Goal: Information Seeking & Learning: Learn about a topic

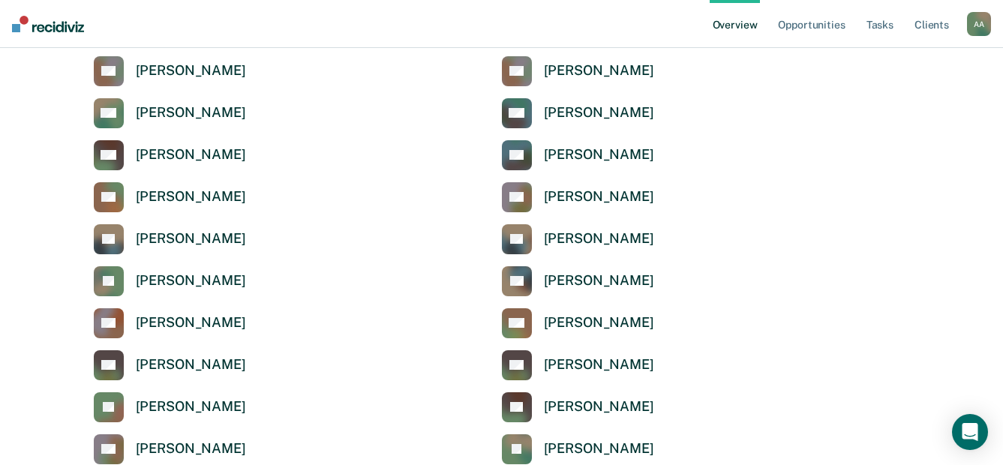
scroll to position [4878, 0]
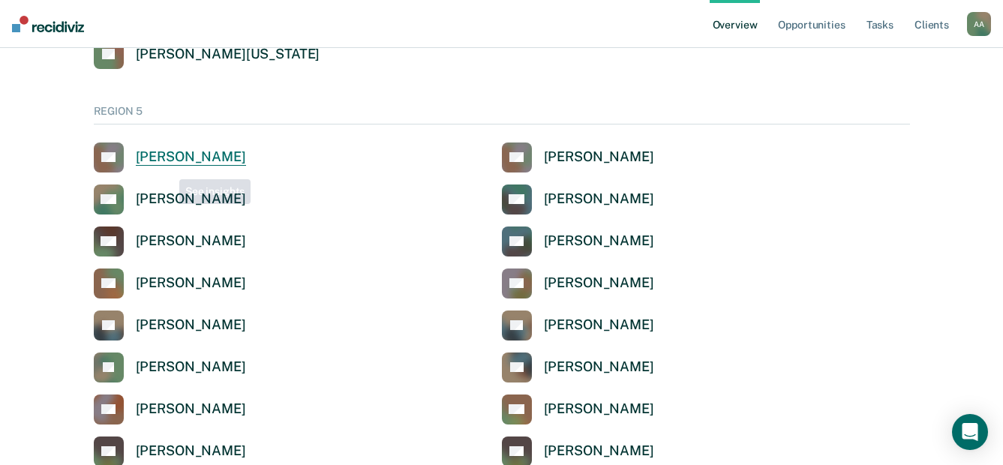
click at [167, 158] on div "[PERSON_NAME]" at bounding box center [191, 157] width 110 height 17
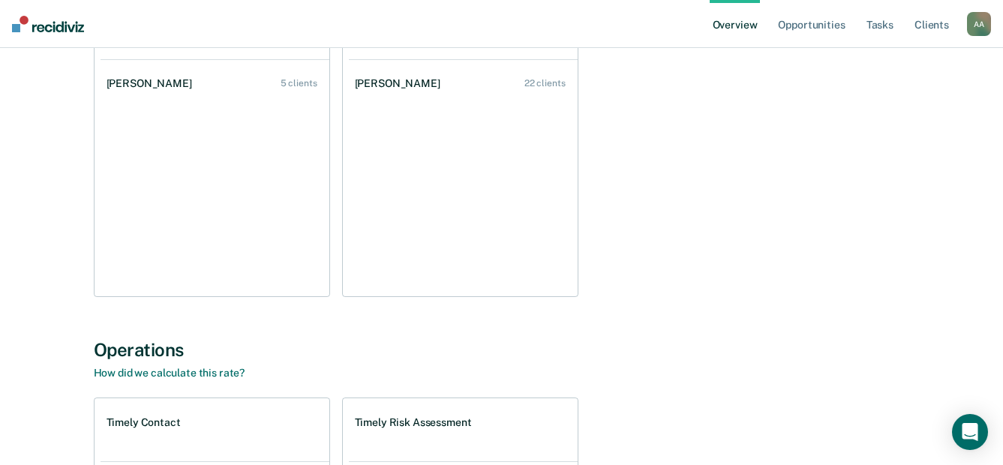
scroll to position [113, 0]
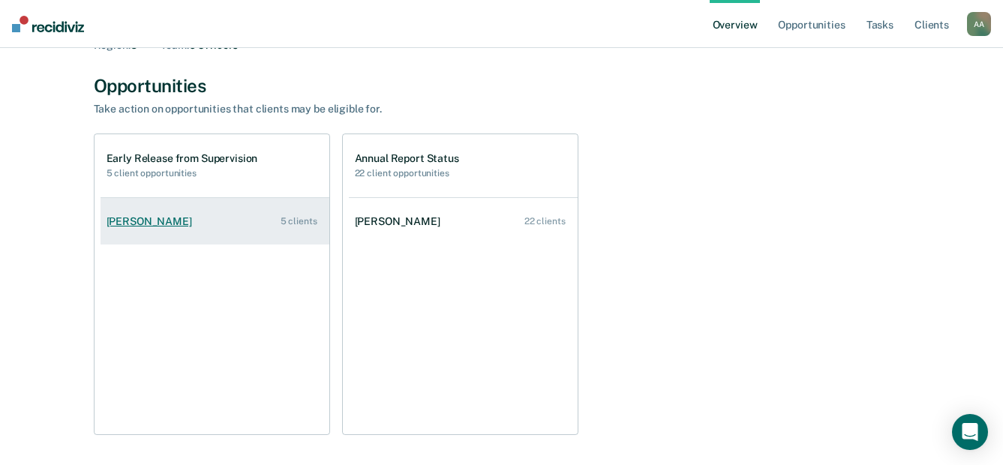
click at [161, 229] on link "[PERSON_NAME] 5 clients" at bounding box center [215, 221] width 229 height 43
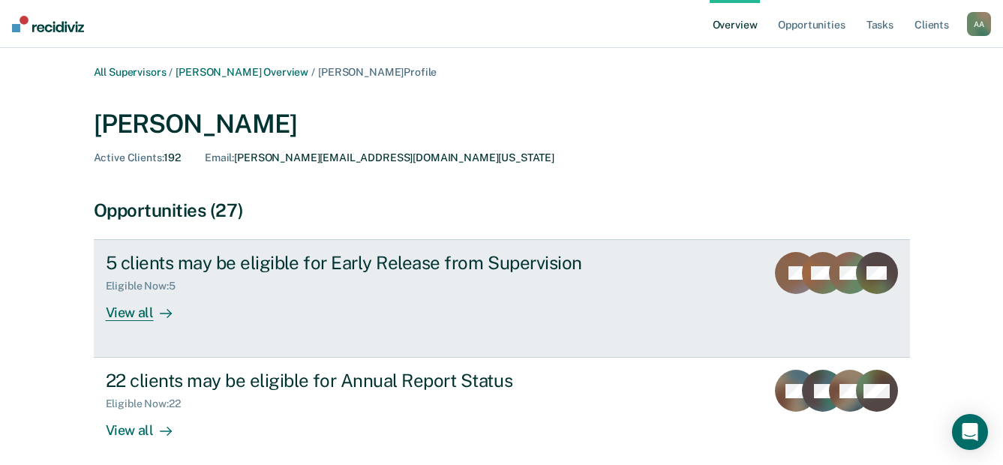
click at [141, 316] on div "View all" at bounding box center [148, 307] width 84 height 29
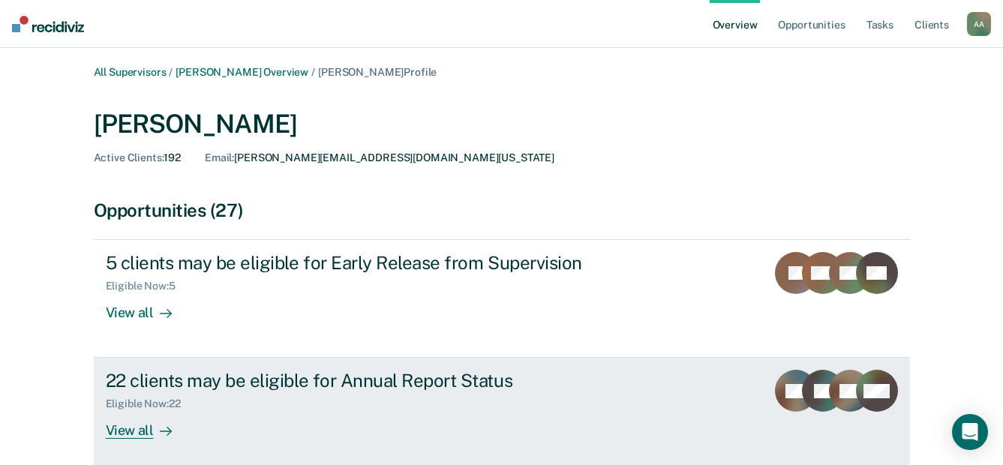
click at [137, 423] on div "View all" at bounding box center [148, 425] width 84 height 29
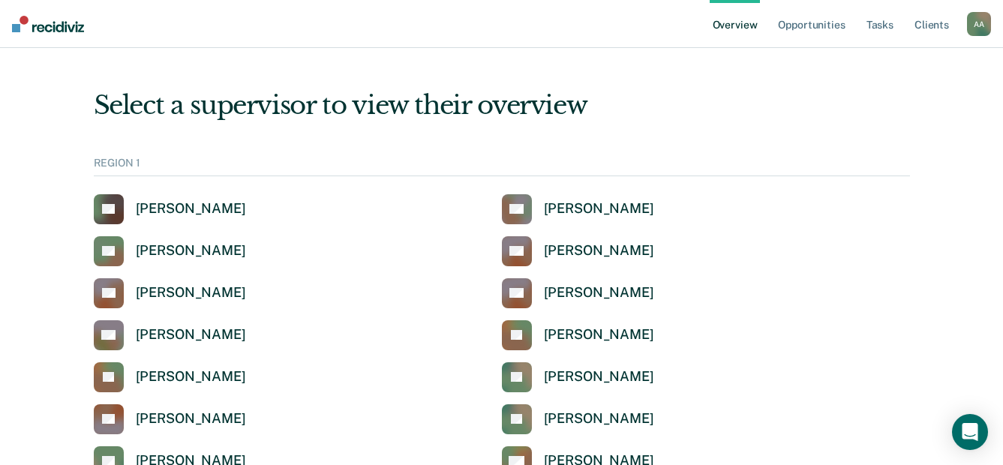
scroll to position [4878, 0]
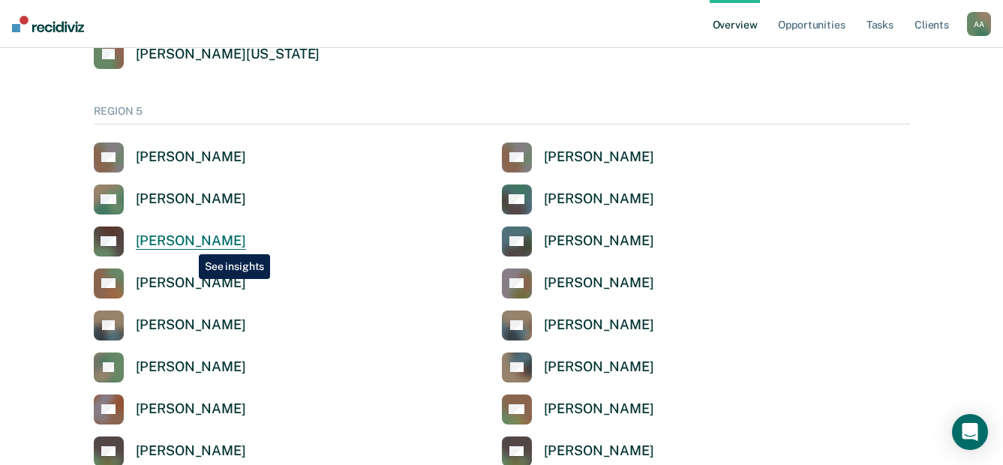
click at [188, 243] on div "[PERSON_NAME]" at bounding box center [191, 241] width 110 height 17
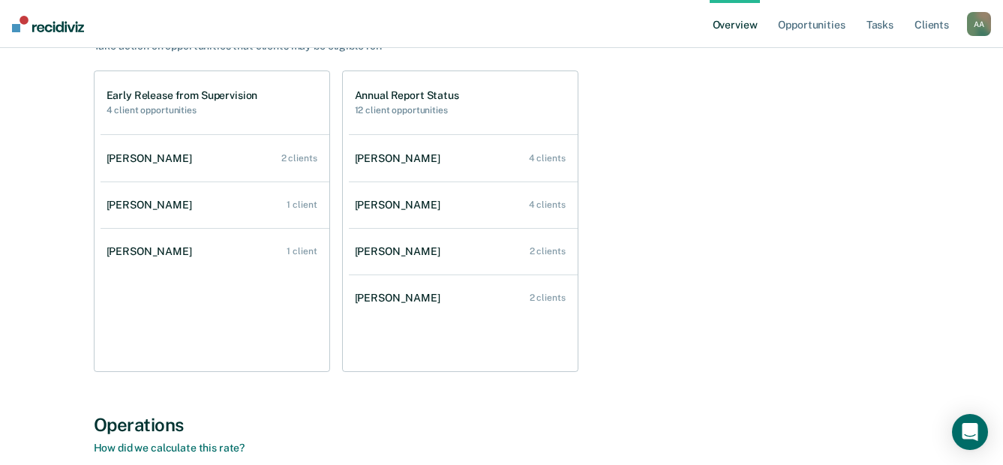
scroll to position [150, 0]
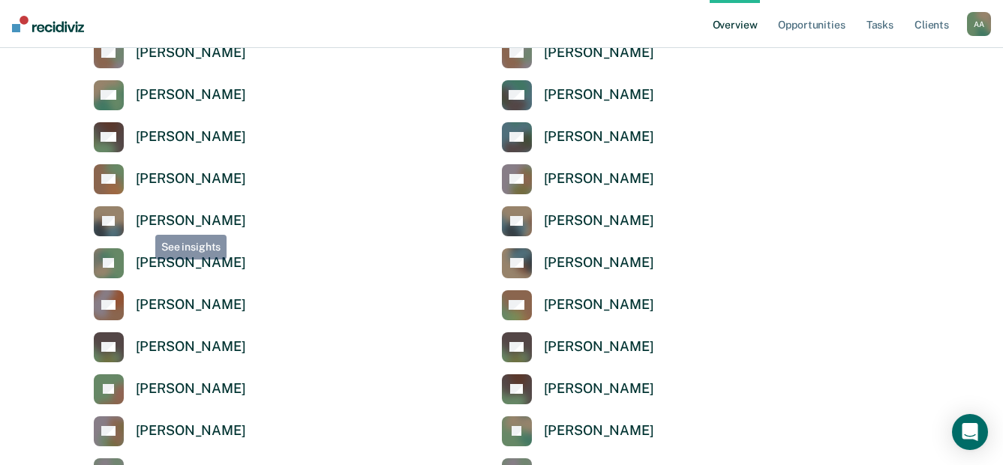
scroll to position [5028, 0]
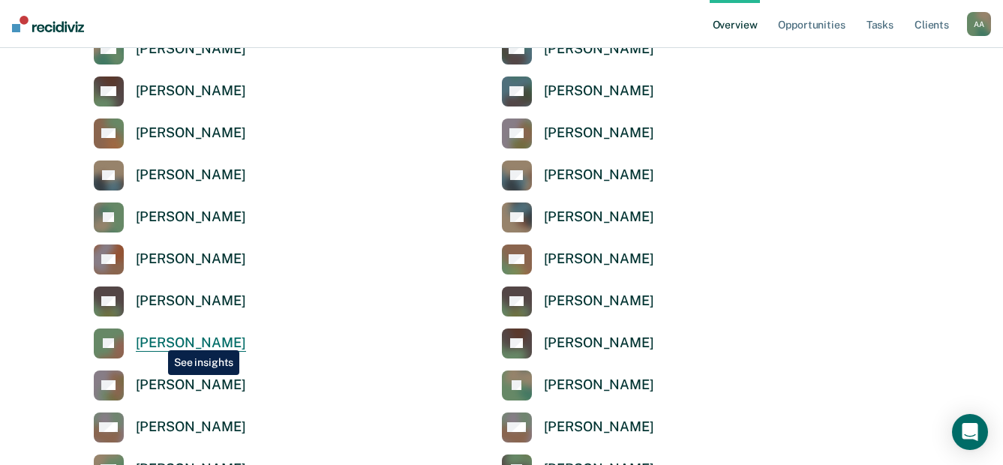
click at [157, 339] on div "[PERSON_NAME]" at bounding box center [191, 343] width 110 height 17
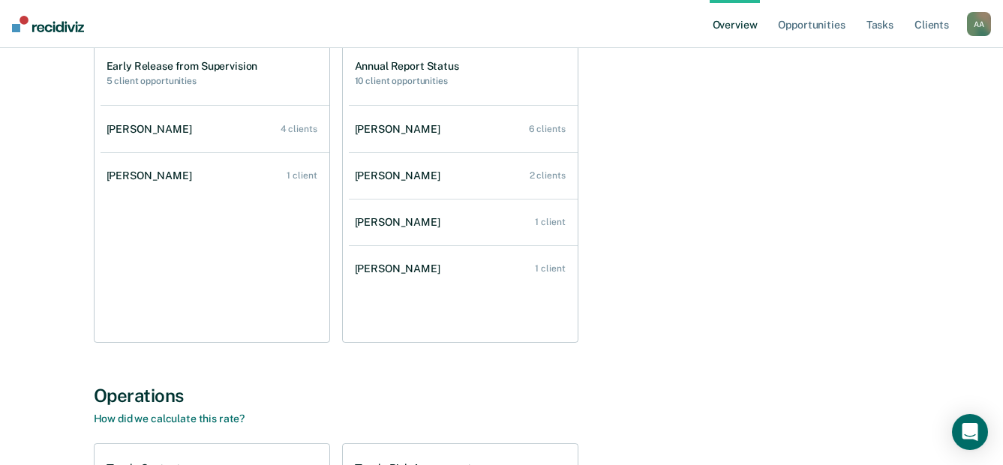
scroll to position [225, 0]
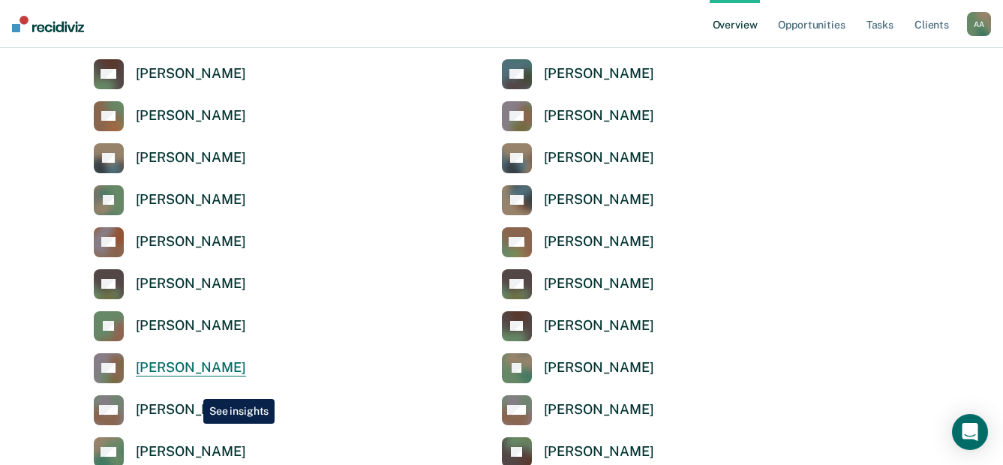
scroll to position [5103, 0]
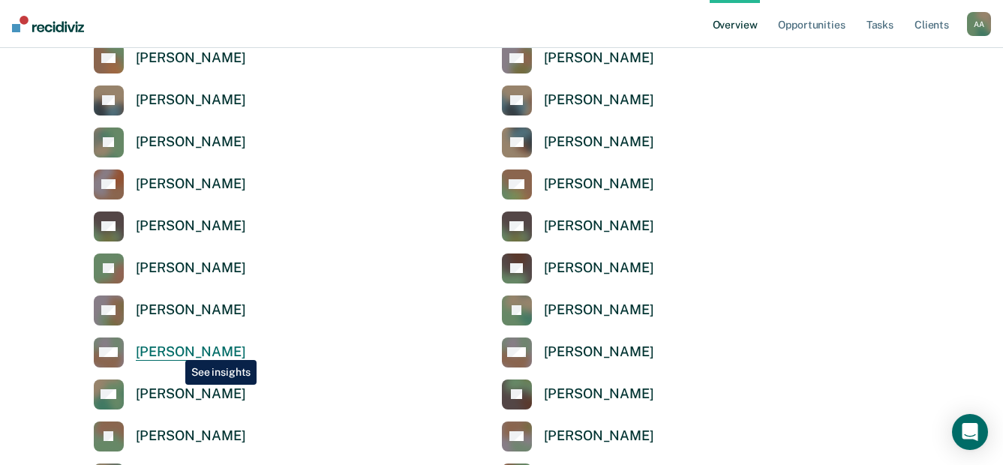
click at [174, 349] on div "[PERSON_NAME]" at bounding box center [191, 352] width 110 height 17
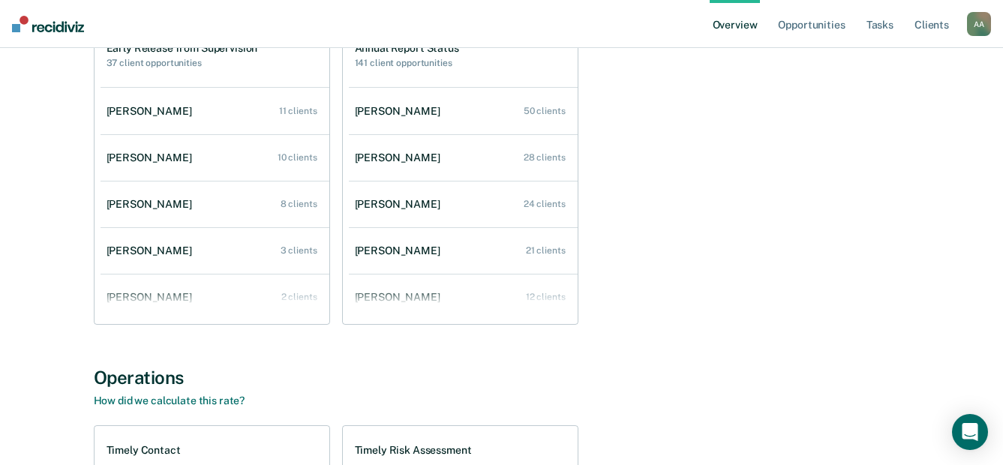
scroll to position [150, 0]
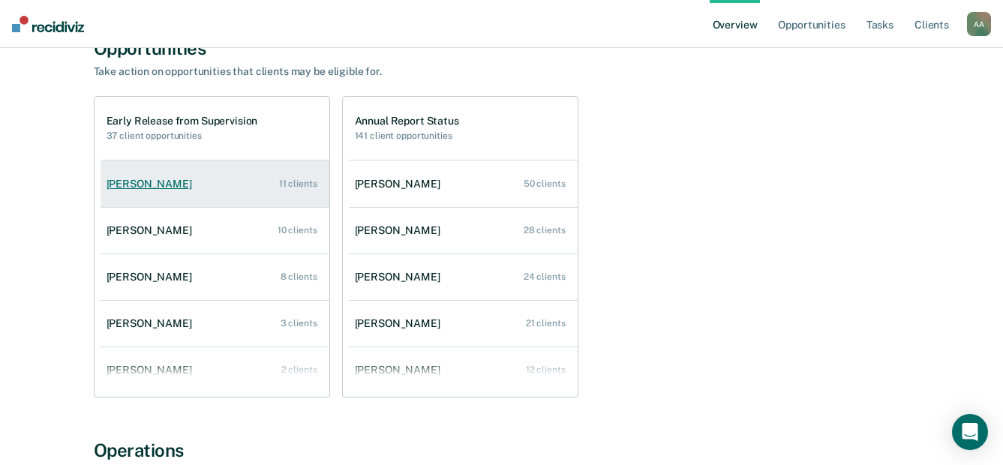
click at [146, 191] on link "[PERSON_NAME] 11 clients" at bounding box center [215, 184] width 229 height 43
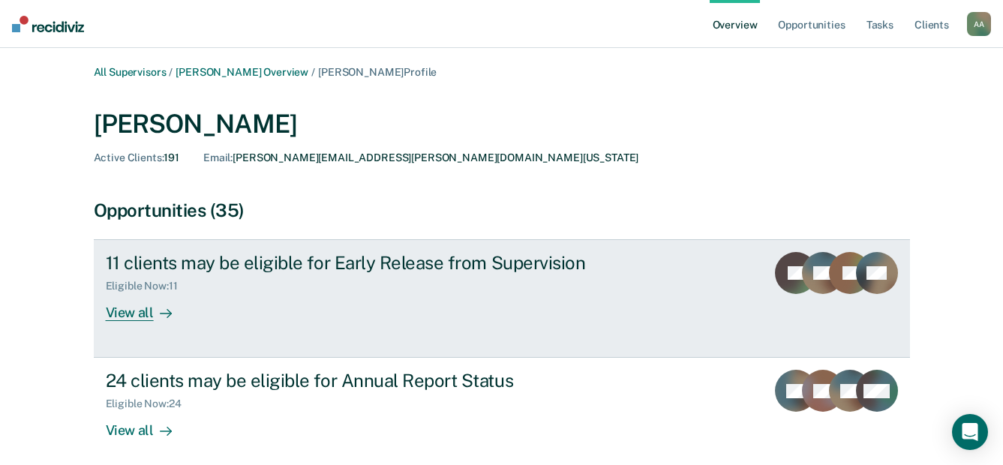
click at [134, 311] on div "View all" at bounding box center [148, 307] width 84 height 29
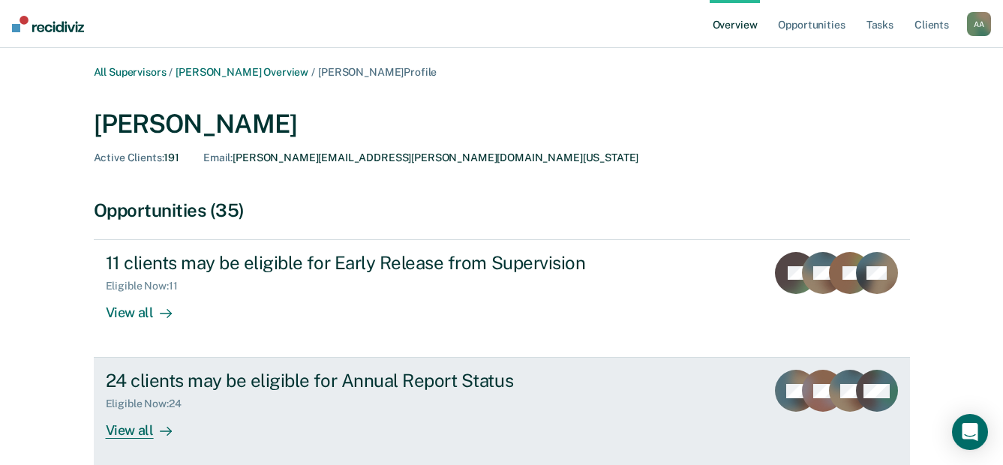
click at [131, 426] on div "View all" at bounding box center [148, 425] width 84 height 29
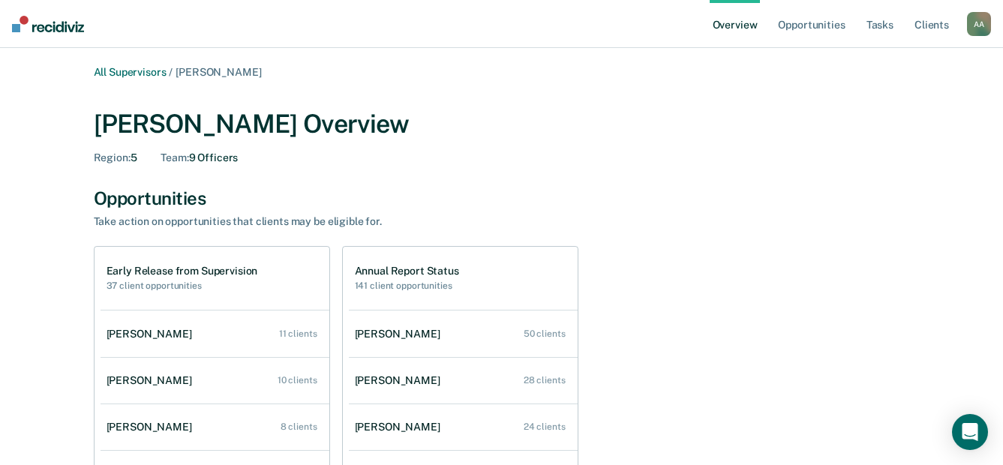
scroll to position [150, 0]
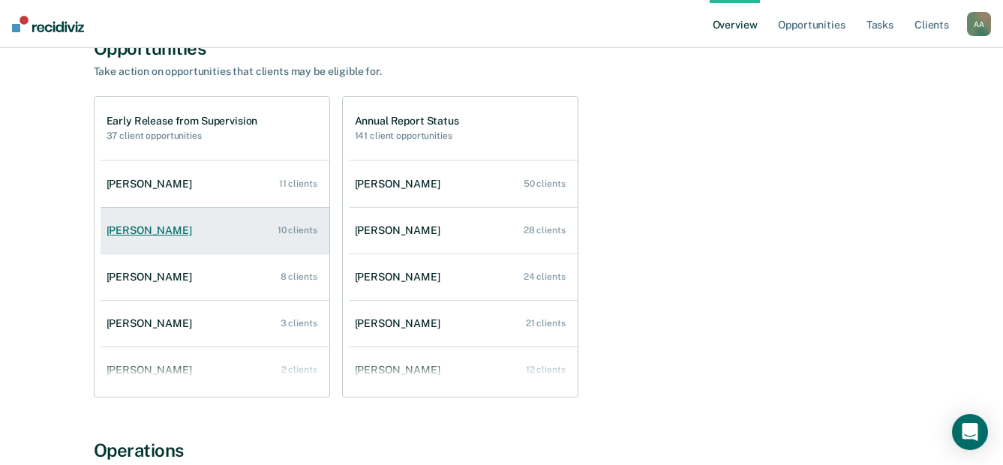
click at [125, 232] on div "[PERSON_NAME]" at bounding box center [153, 230] width 92 height 13
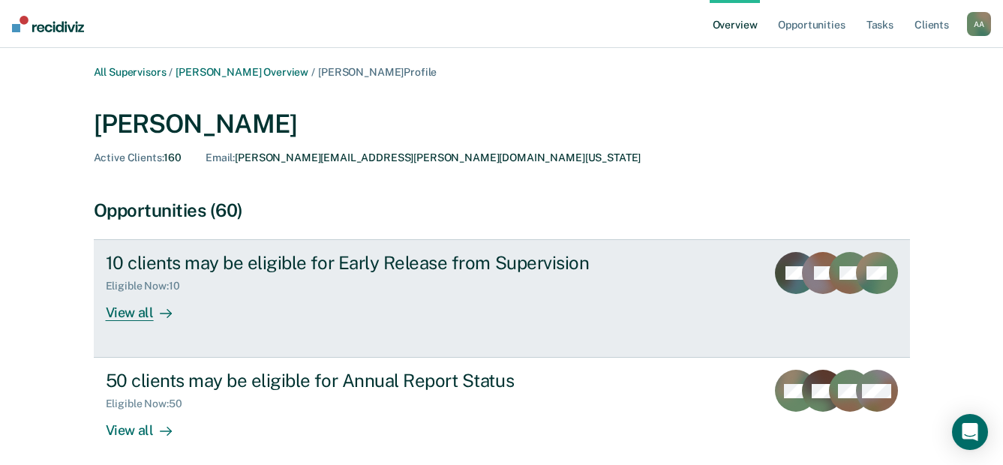
click at [142, 311] on div "View all" at bounding box center [148, 307] width 84 height 29
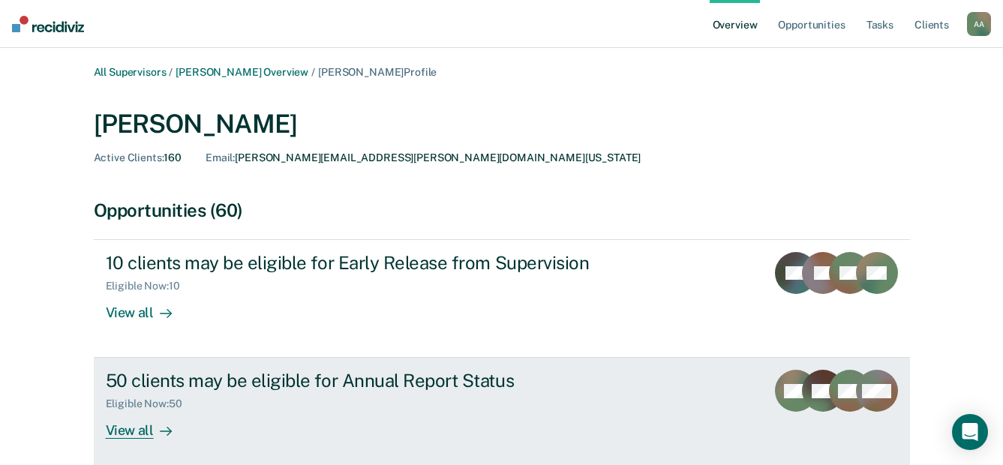
click at [132, 440] on link "50 clients may be eligible for Annual Report Status Eligible Now : 50 View all …" at bounding box center [502, 417] width 817 height 118
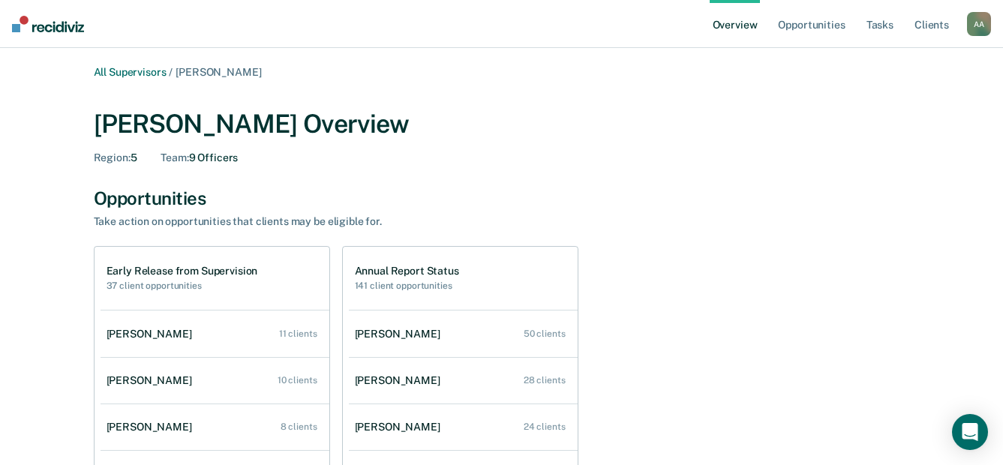
scroll to position [150, 0]
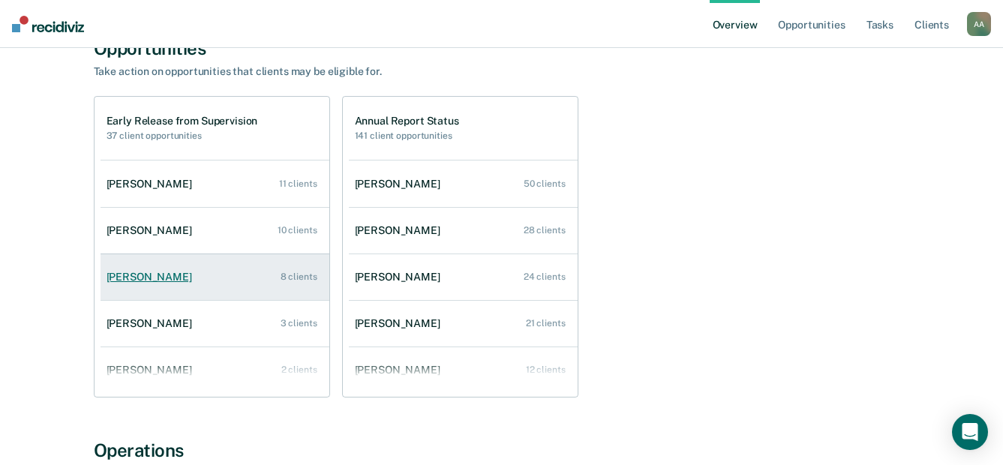
click at [146, 278] on div "[PERSON_NAME]" at bounding box center [153, 277] width 92 height 13
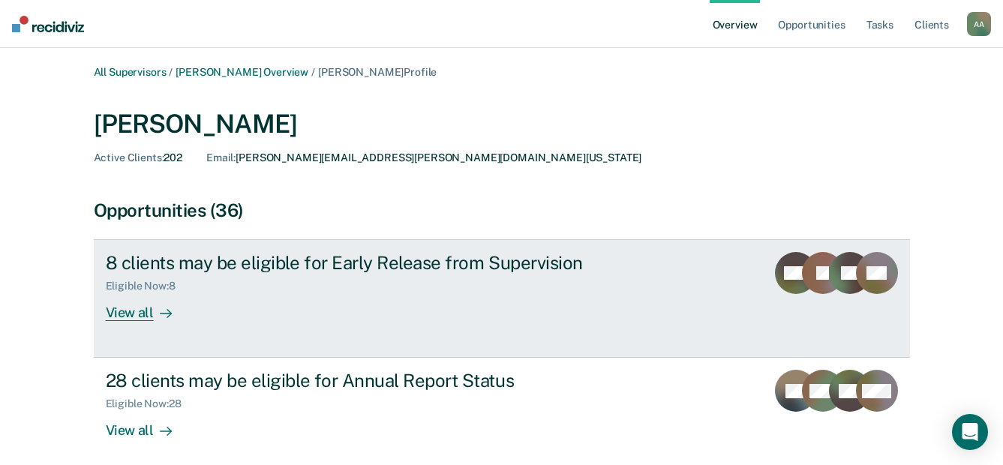
click at [129, 307] on div "View all" at bounding box center [148, 307] width 84 height 29
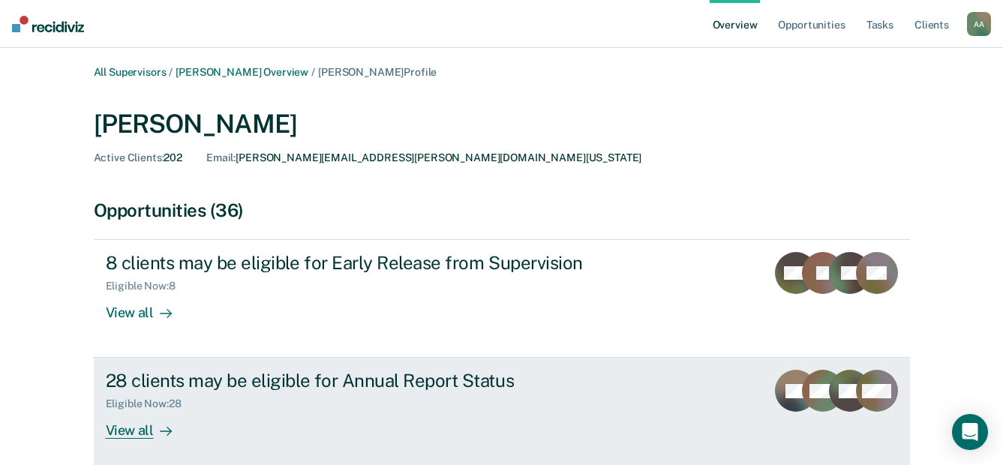
click at [130, 427] on div "View all" at bounding box center [148, 425] width 84 height 29
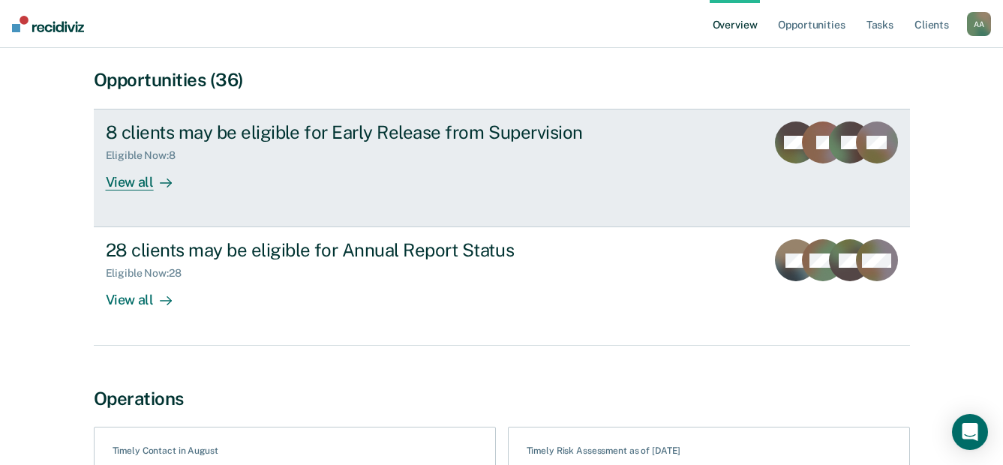
scroll to position [150, 0]
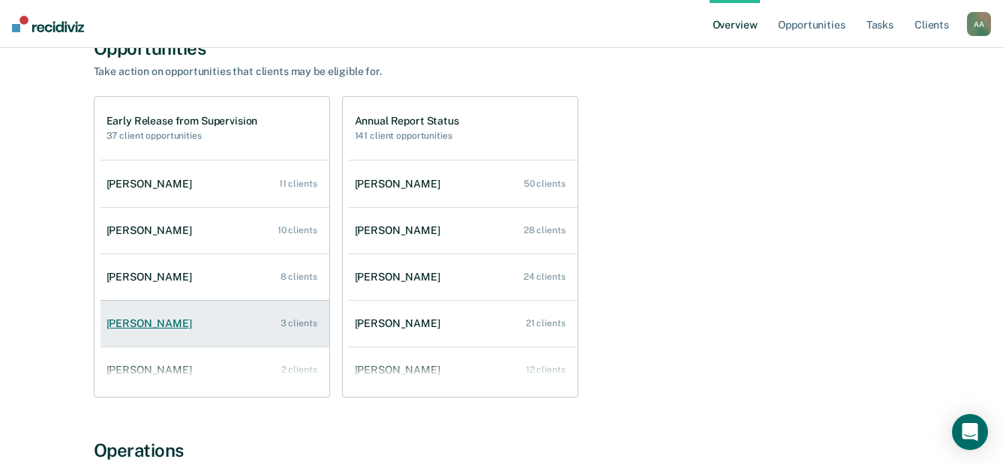
click at [172, 326] on div "[PERSON_NAME]" at bounding box center [153, 323] width 92 height 13
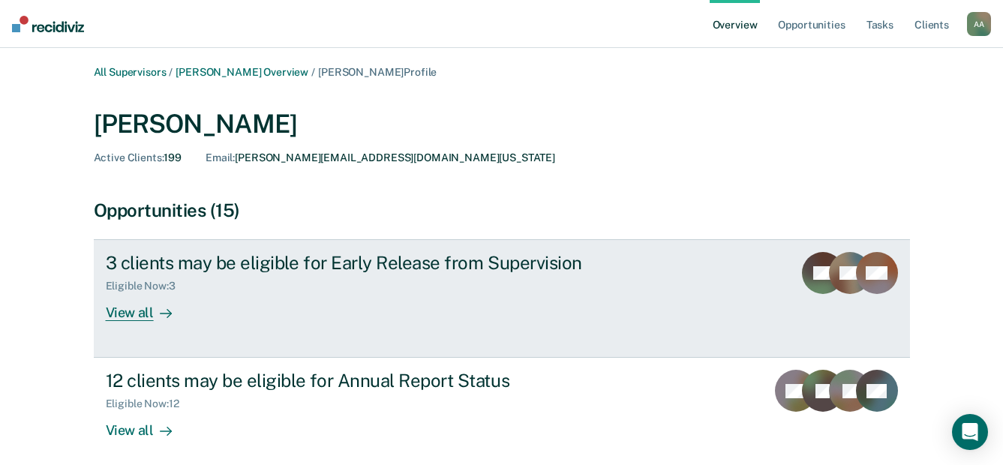
click at [114, 307] on div "View all" at bounding box center [148, 307] width 84 height 29
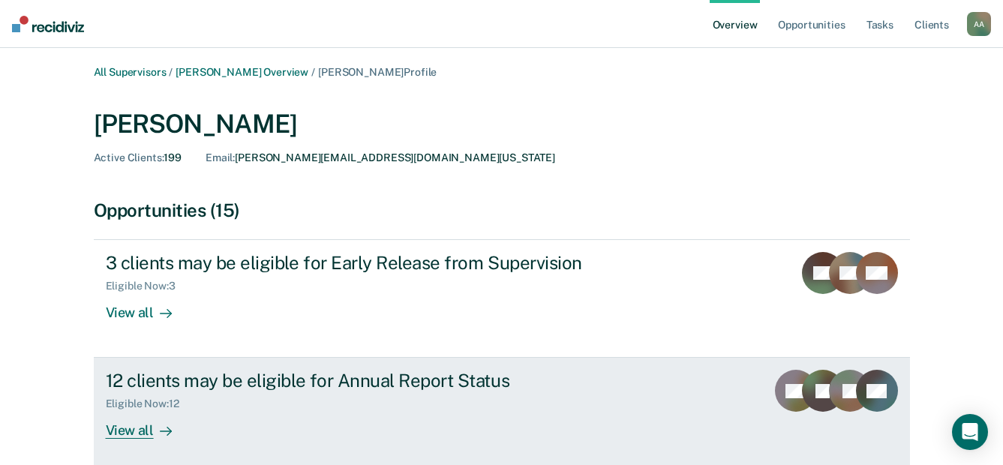
click at [141, 433] on div "View all" at bounding box center [148, 425] width 84 height 29
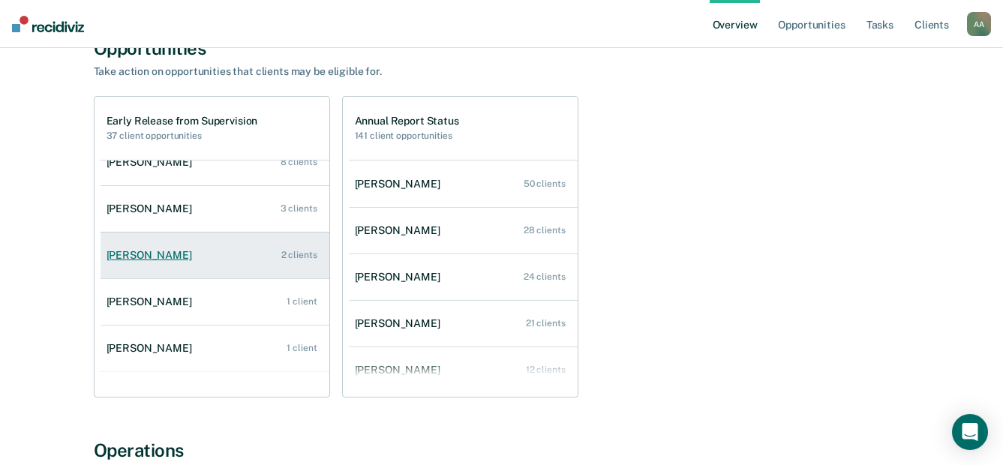
scroll to position [150, 0]
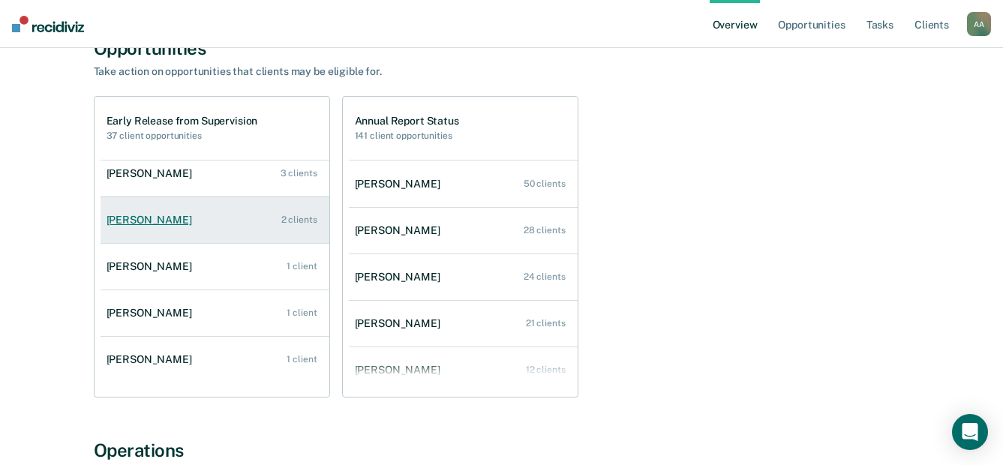
click at [146, 224] on div "[PERSON_NAME]" at bounding box center [153, 220] width 92 height 13
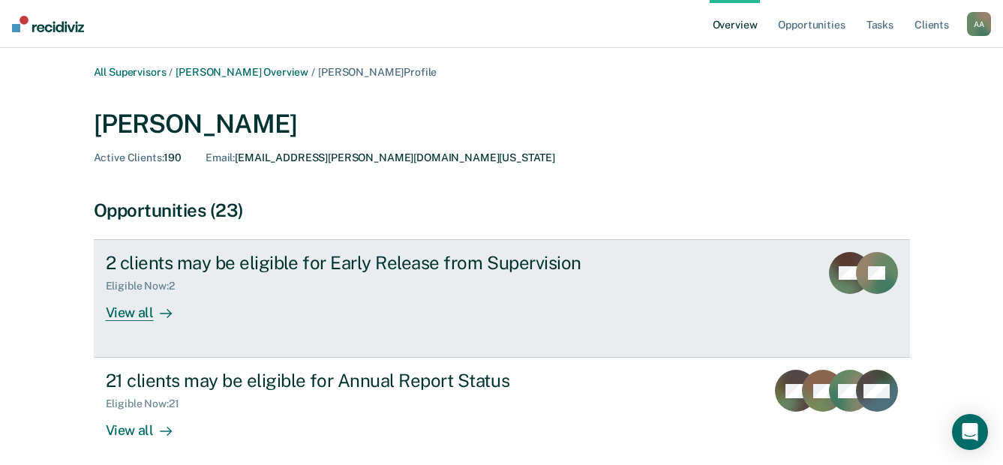
click at [147, 314] on div "View all" at bounding box center [148, 307] width 84 height 29
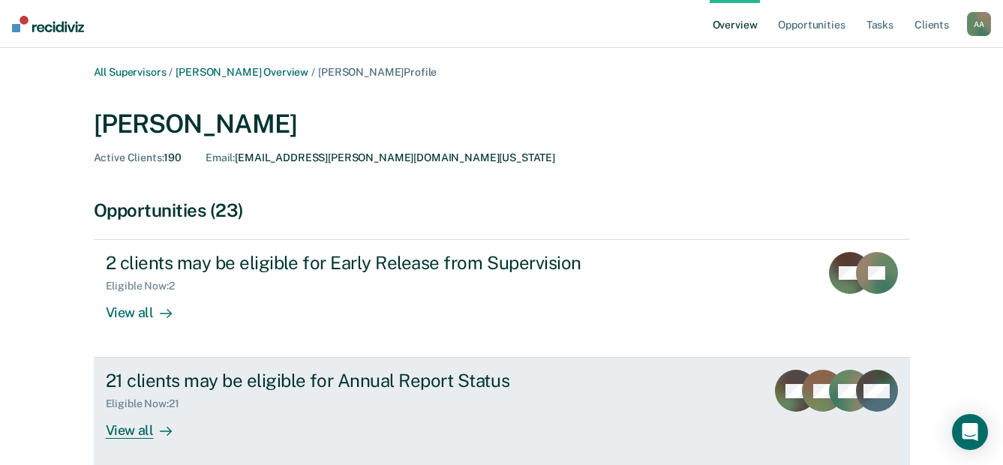
click at [134, 435] on div "View all" at bounding box center [148, 425] width 84 height 29
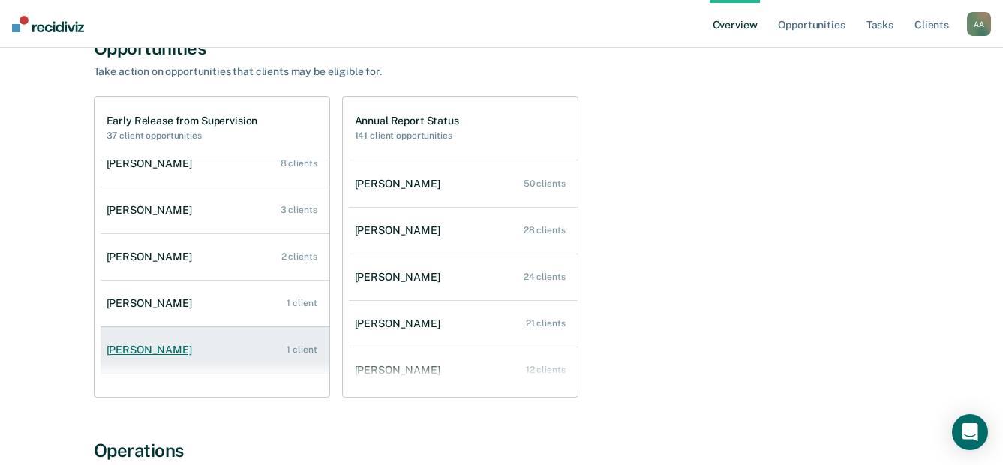
scroll to position [150, 0]
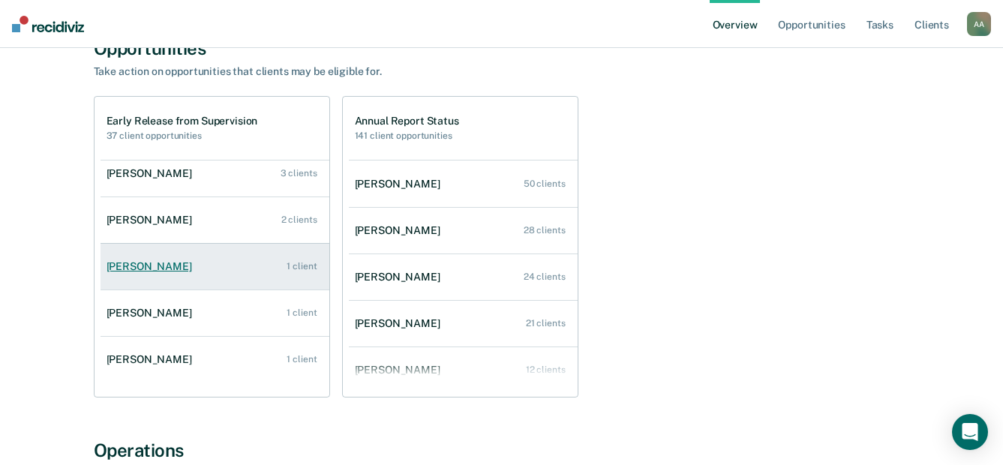
click at [155, 263] on div "[PERSON_NAME]" at bounding box center [153, 266] width 92 height 13
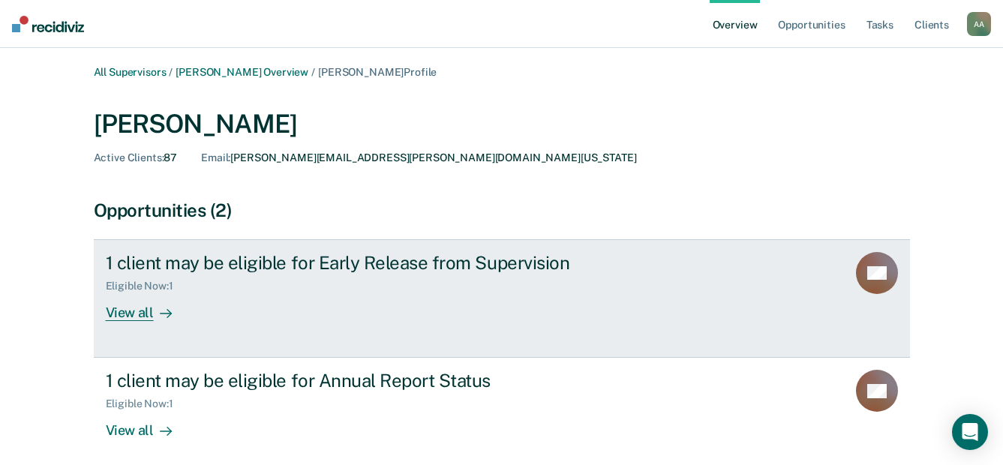
click at [145, 314] on div "View all" at bounding box center [148, 307] width 84 height 29
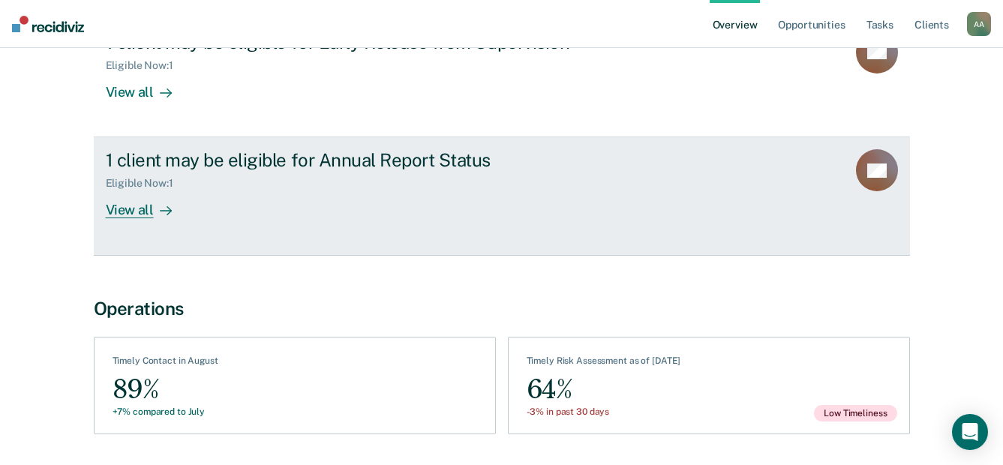
scroll to position [225, 0]
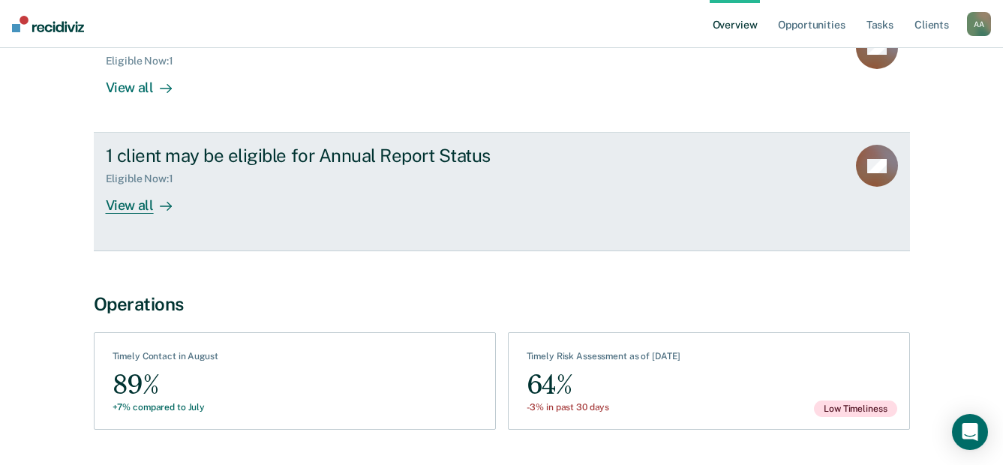
click at [138, 202] on div "View all" at bounding box center [148, 199] width 84 height 29
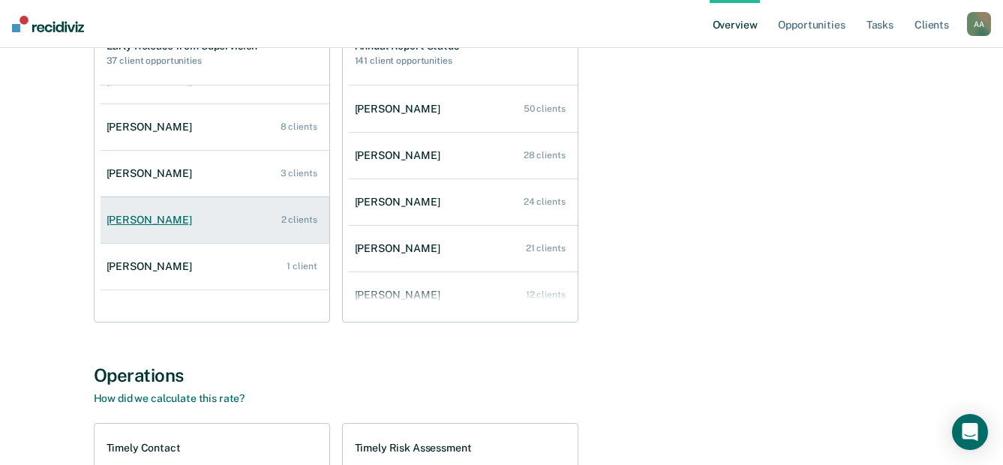
scroll to position [150, 0]
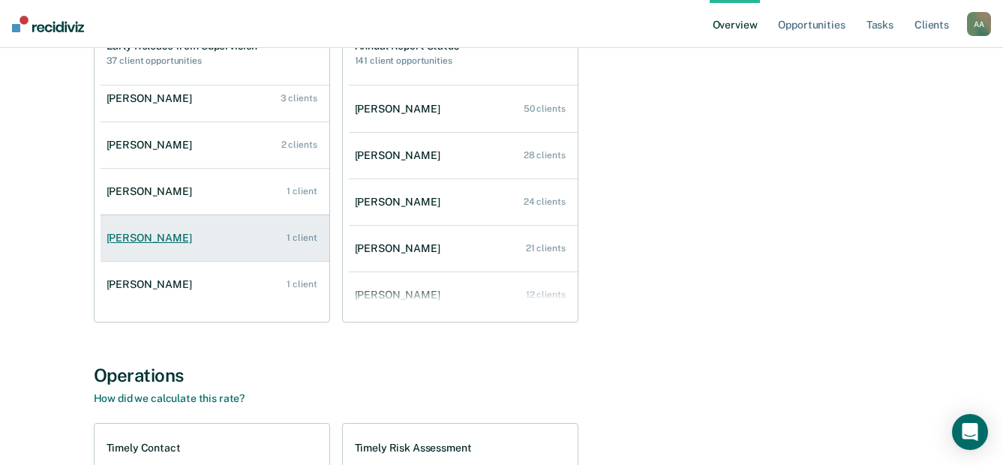
click at [181, 245] on link "[PERSON_NAME] 1 client" at bounding box center [215, 238] width 229 height 43
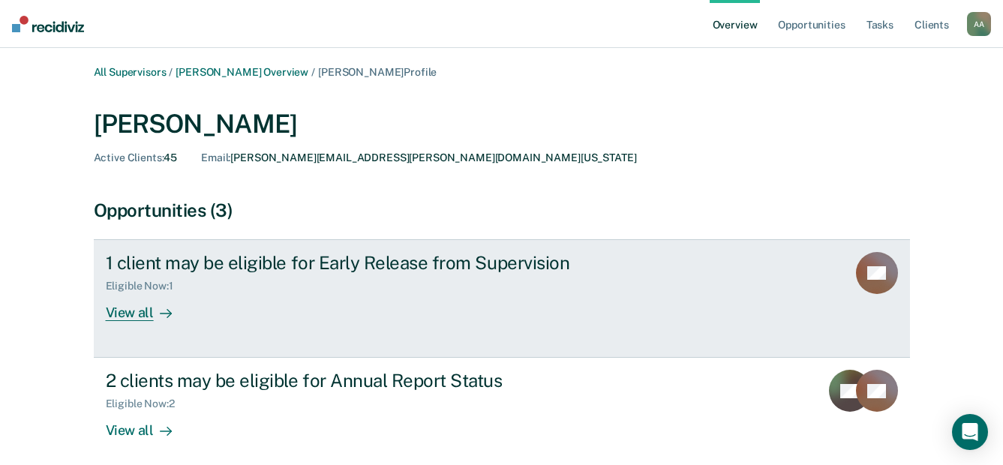
click at [130, 311] on div "View all" at bounding box center [148, 307] width 84 height 29
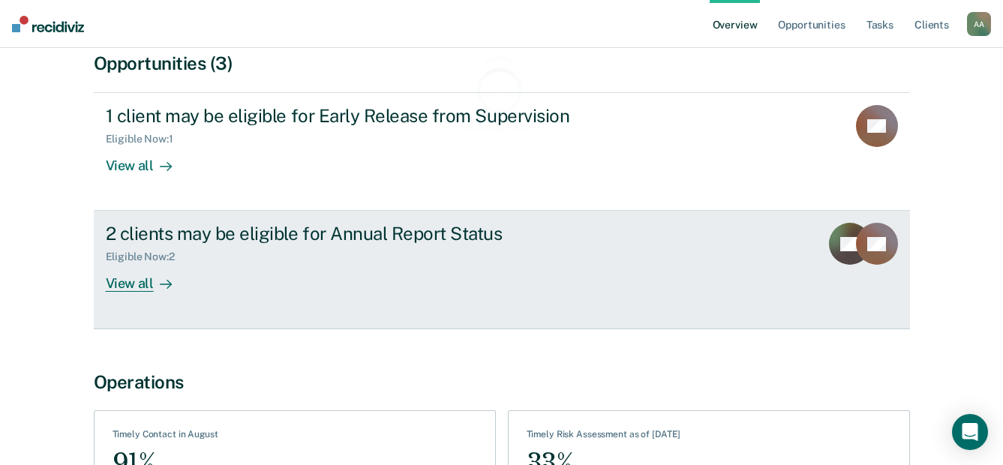
scroll to position [150, 0]
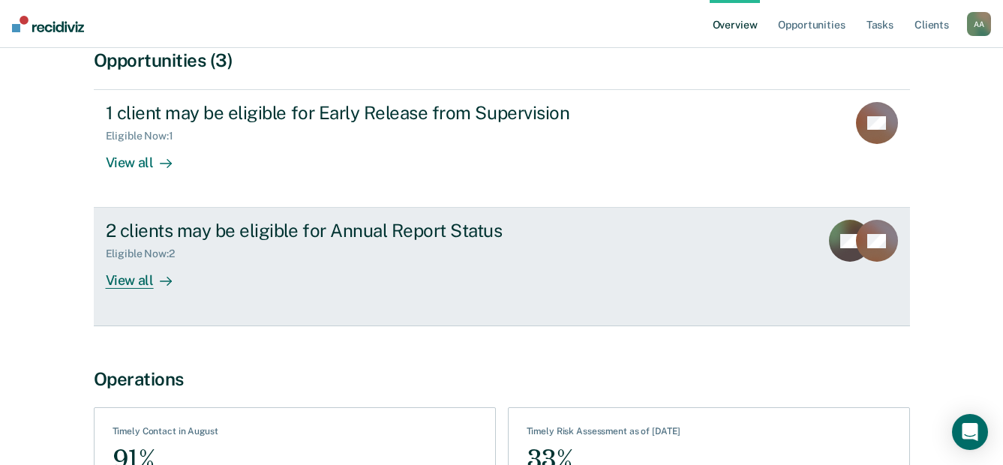
click at [142, 284] on div "View all" at bounding box center [148, 274] width 84 height 29
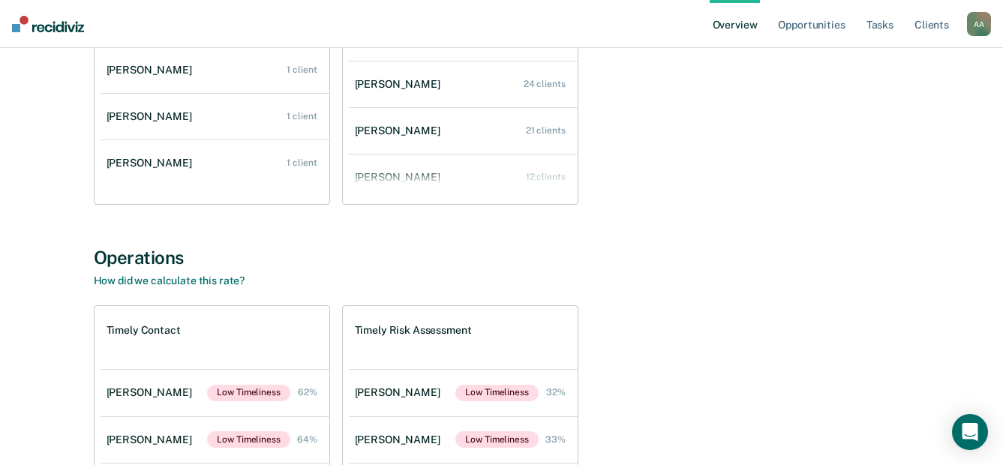
scroll to position [375, 0]
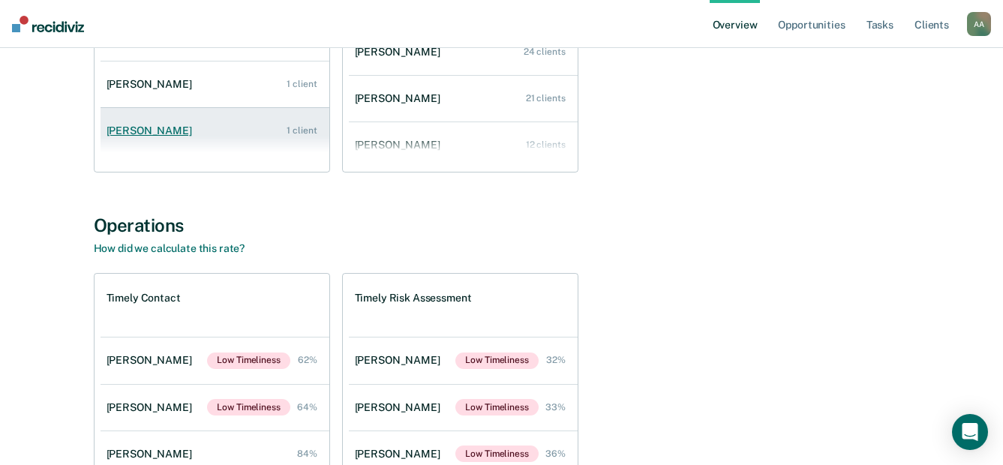
click at [170, 134] on div "[PERSON_NAME]" at bounding box center [153, 131] width 92 height 13
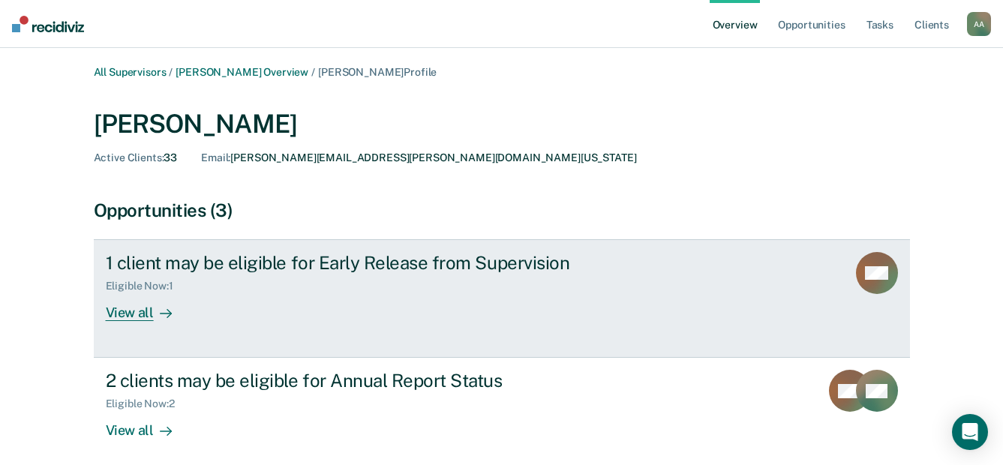
click at [137, 318] on div "View all" at bounding box center [148, 307] width 84 height 29
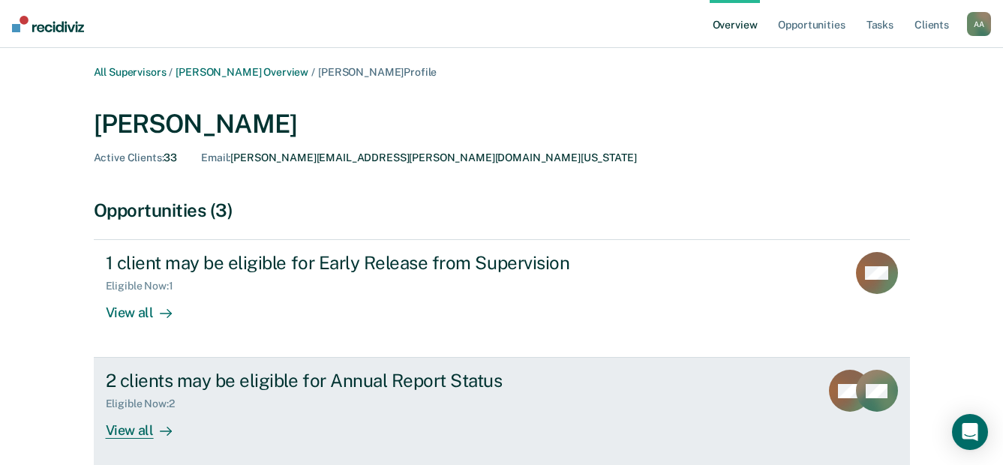
click at [146, 425] on div "View all" at bounding box center [148, 425] width 84 height 29
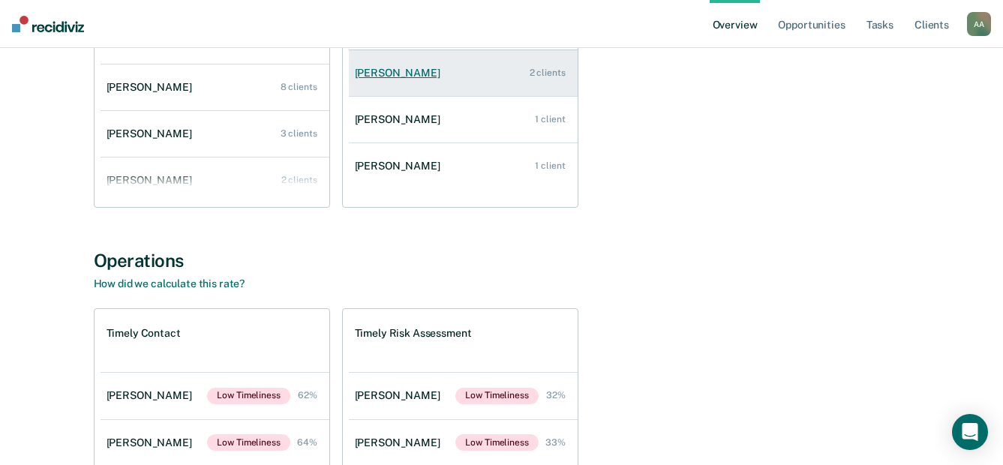
scroll to position [375, 0]
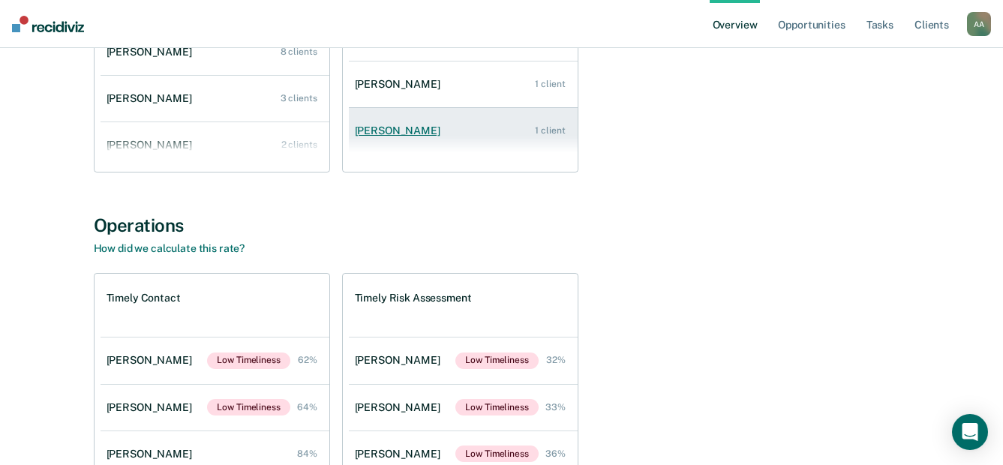
click at [396, 128] on div "[PERSON_NAME]" at bounding box center [401, 131] width 92 height 13
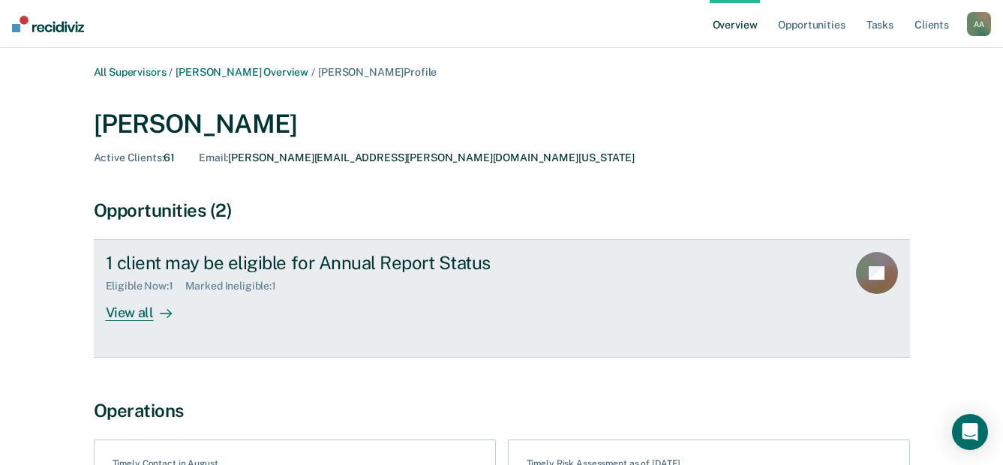
click at [116, 315] on div "View all" at bounding box center [148, 307] width 84 height 29
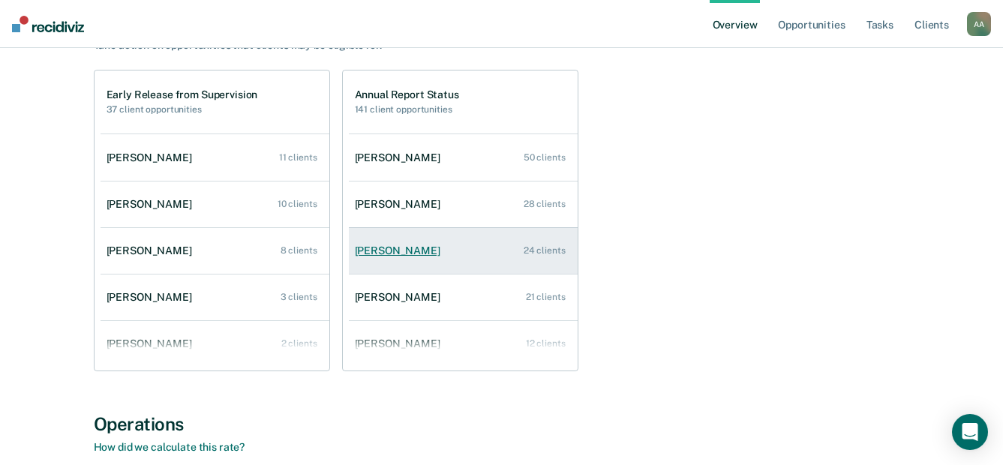
scroll to position [150, 0]
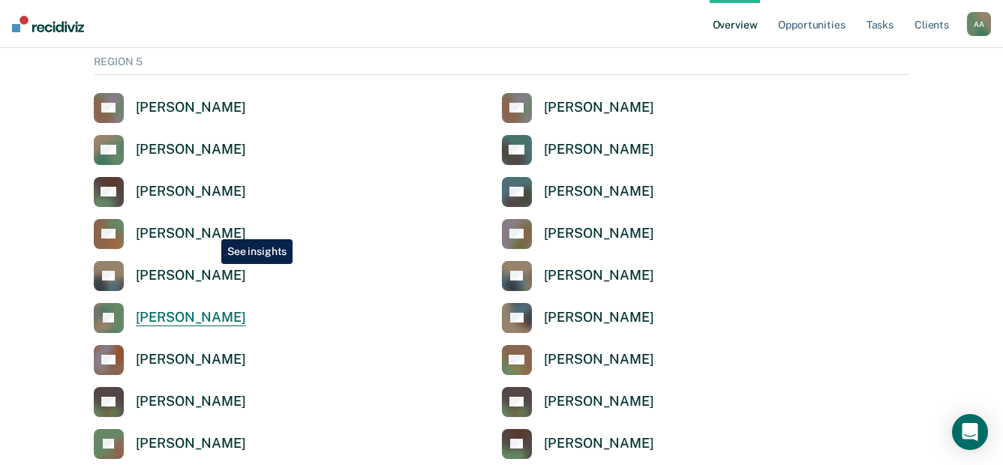
scroll to position [4878, 0]
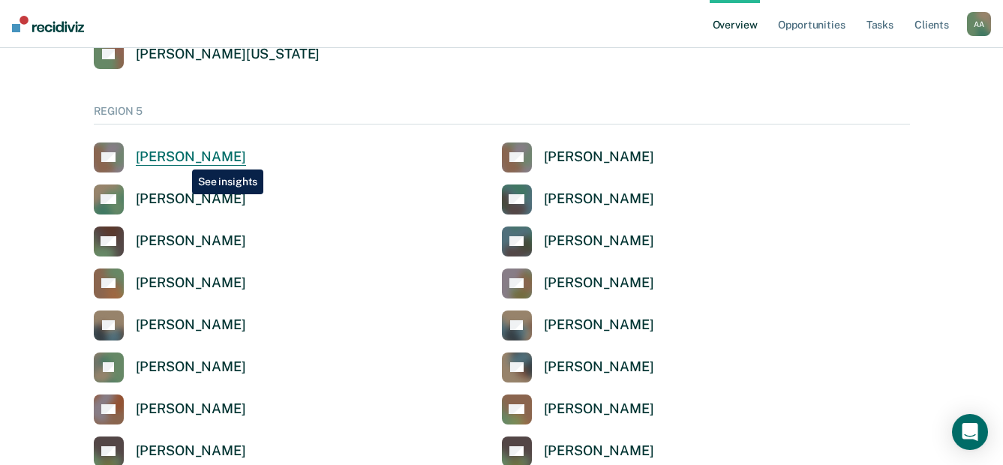
click at [181, 158] on div "[PERSON_NAME]" at bounding box center [191, 157] width 110 height 17
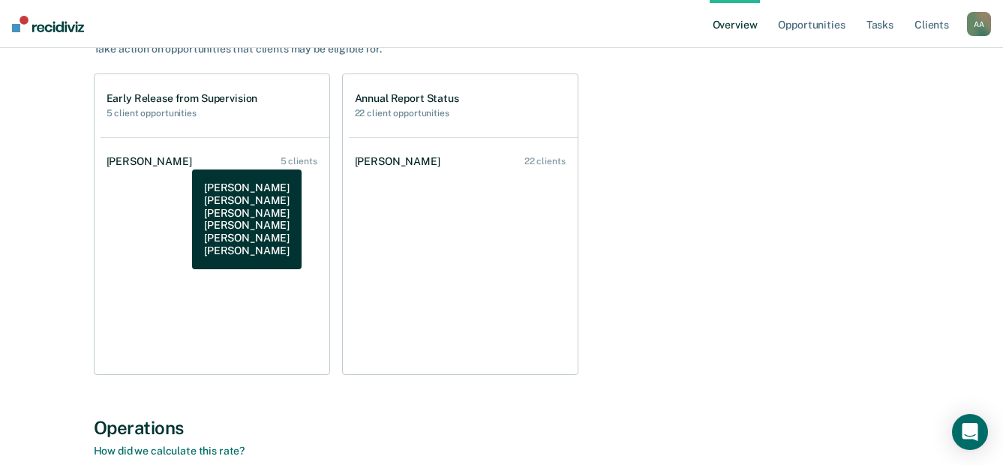
scroll to position [225, 0]
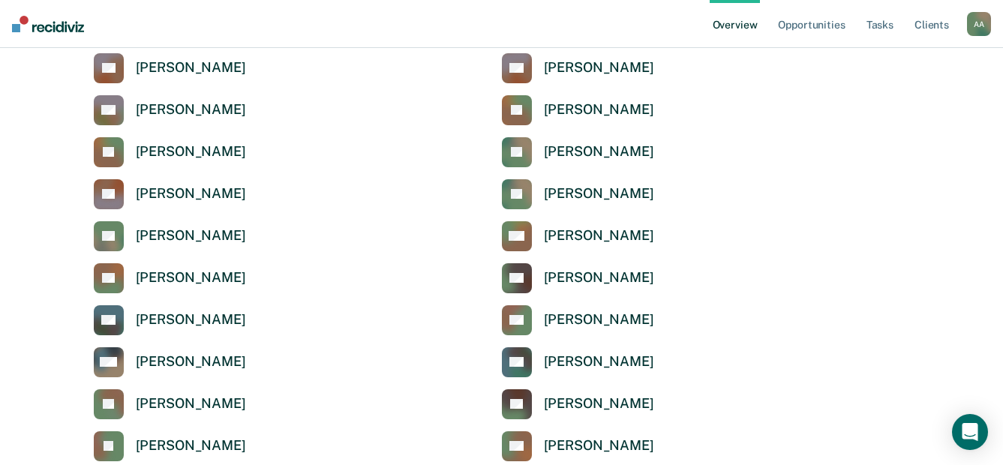
scroll to position [4878, 0]
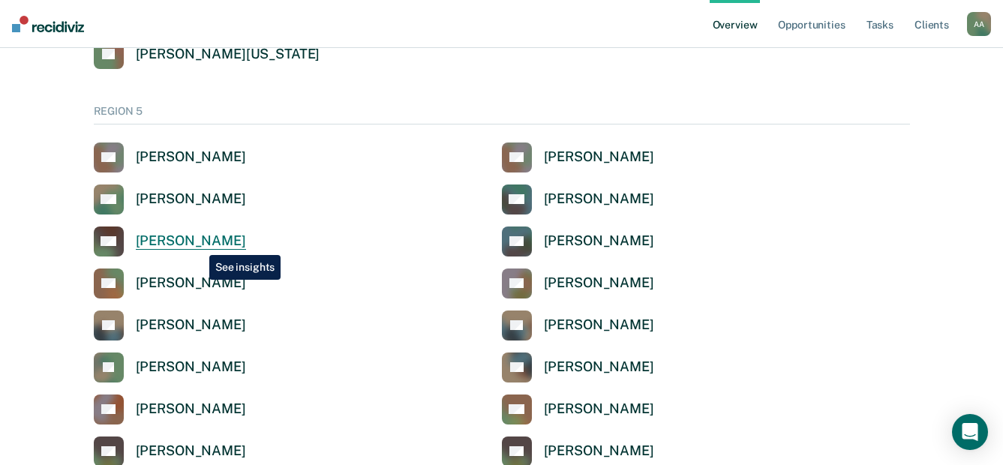
click at [198, 244] on div "[PERSON_NAME]" at bounding box center [191, 241] width 110 height 17
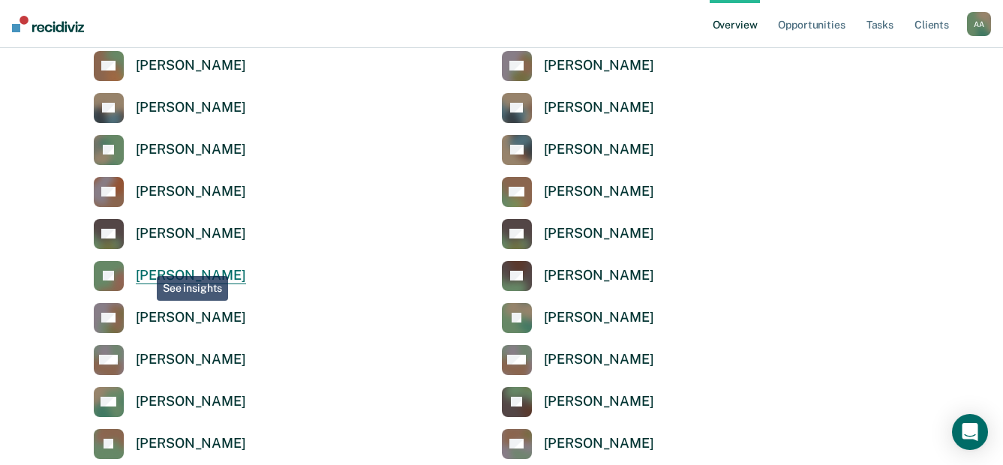
scroll to position [5103, 0]
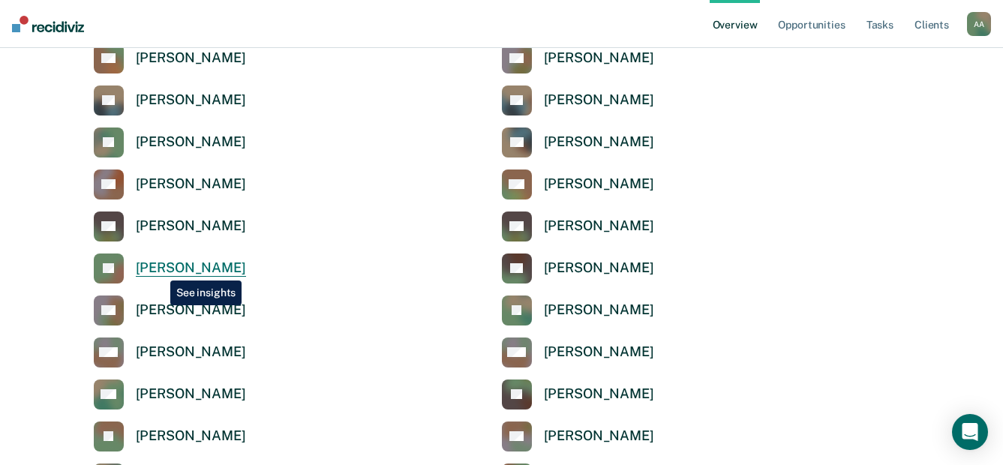
click at [159, 269] on div "[PERSON_NAME]" at bounding box center [191, 268] width 110 height 17
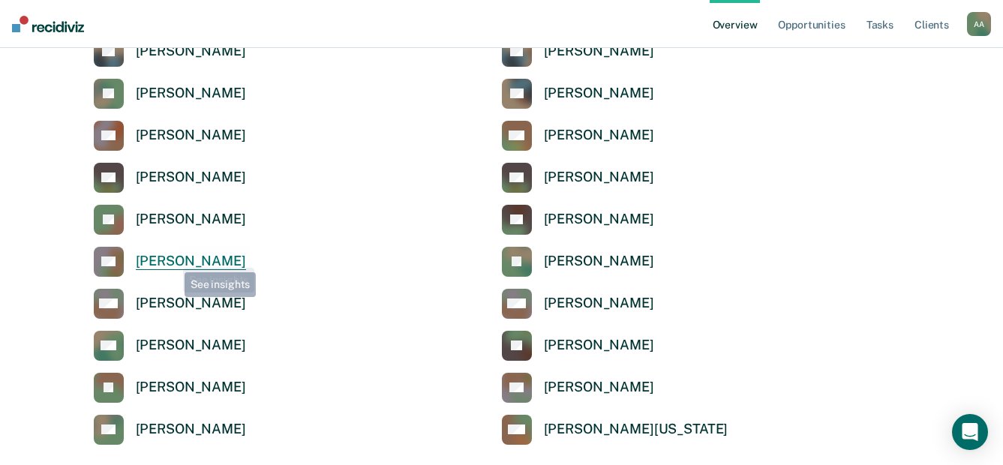
scroll to position [5253, 0]
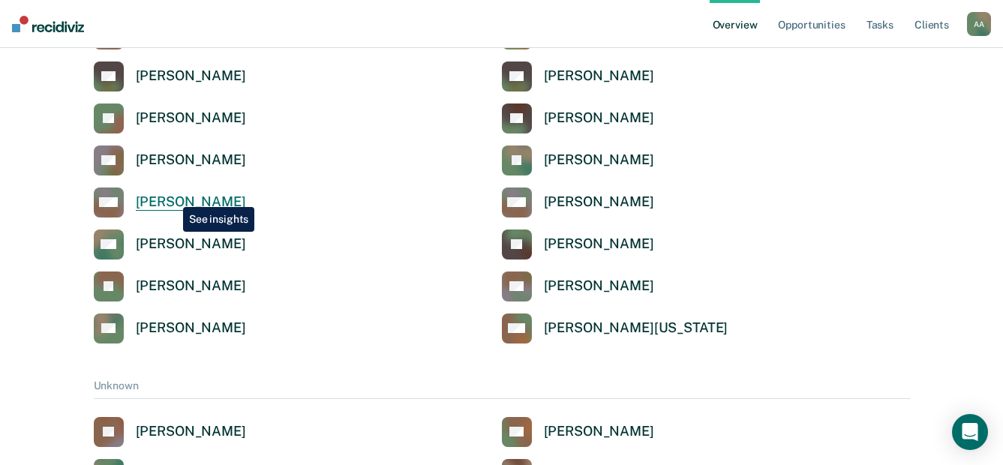
click at [172, 196] on div "[PERSON_NAME]" at bounding box center [191, 202] width 110 height 17
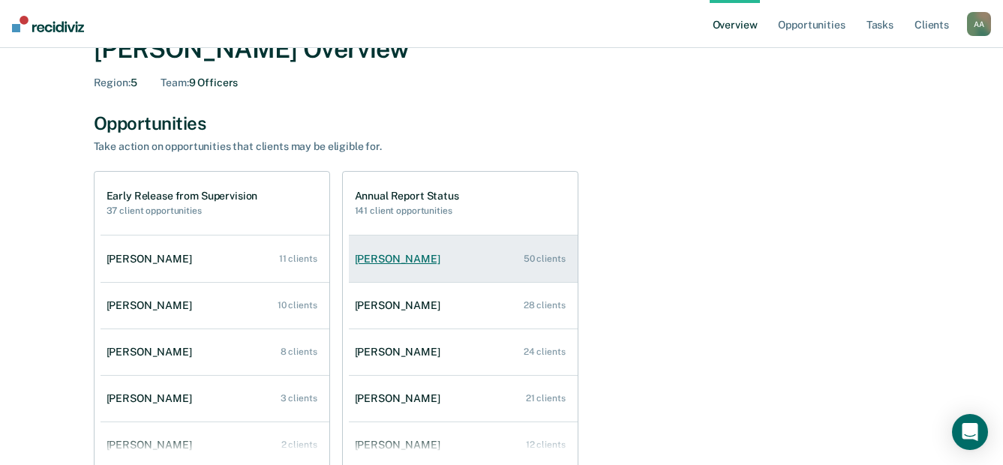
click at [404, 260] on div "[PERSON_NAME]" at bounding box center [401, 259] width 92 height 13
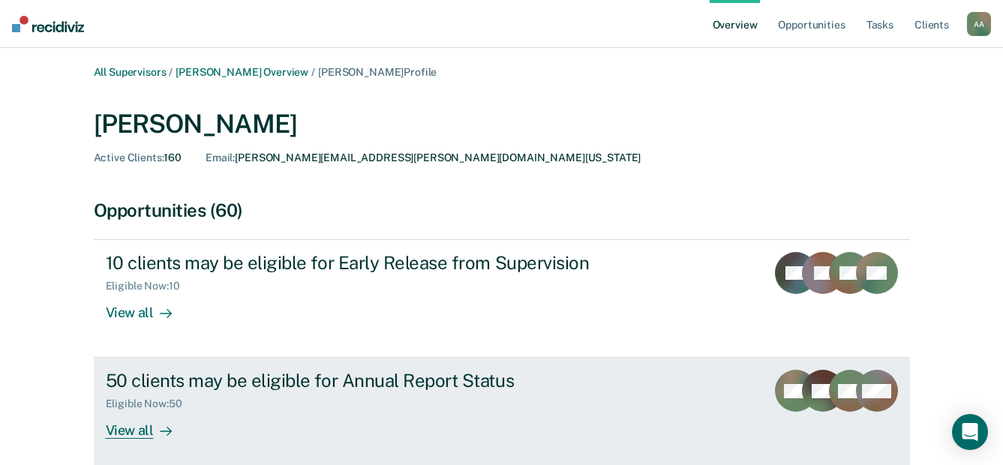
click at [142, 434] on div "View all" at bounding box center [148, 425] width 84 height 29
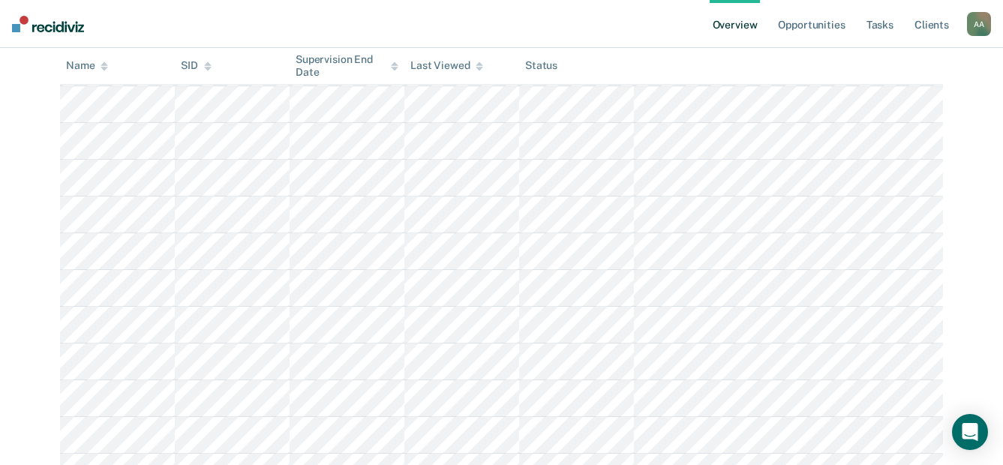
scroll to position [1800, 0]
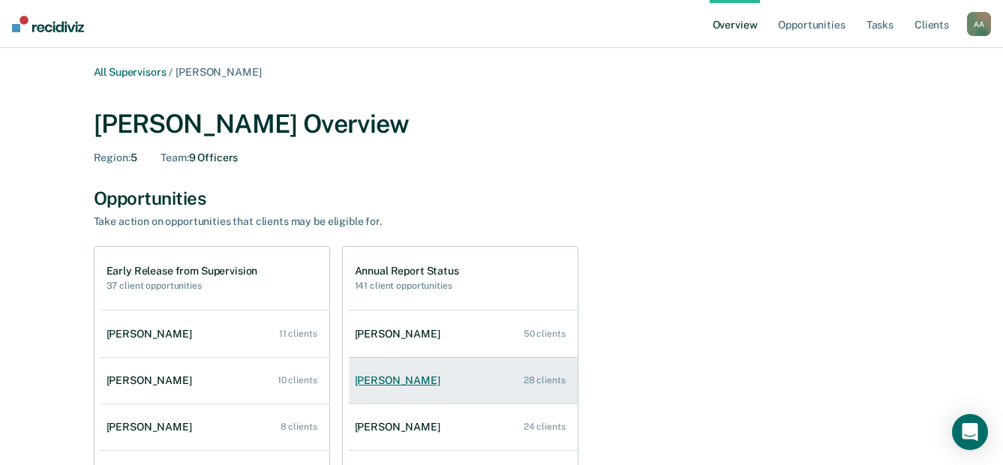
click at [432, 393] on link "[PERSON_NAME] 28 clients" at bounding box center [463, 380] width 229 height 43
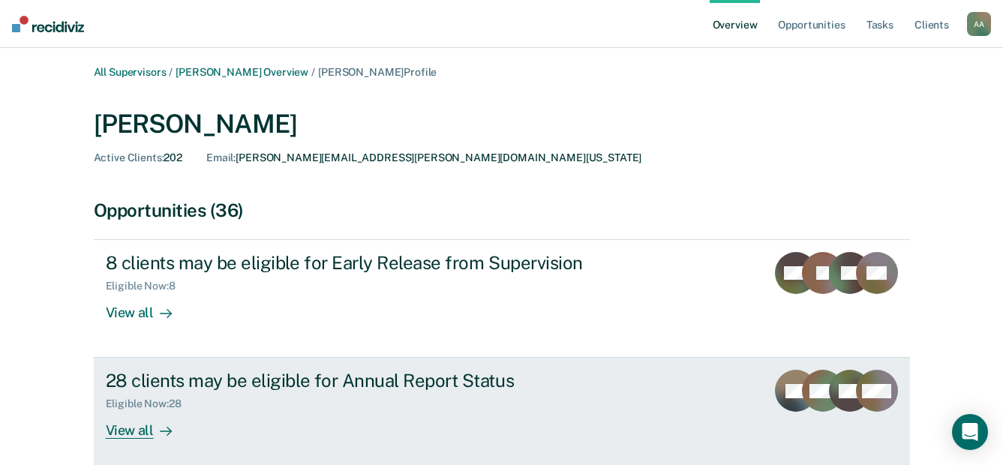
click at [143, 429] on div "View all" at bounding box center [148, 425] width 84 height 29
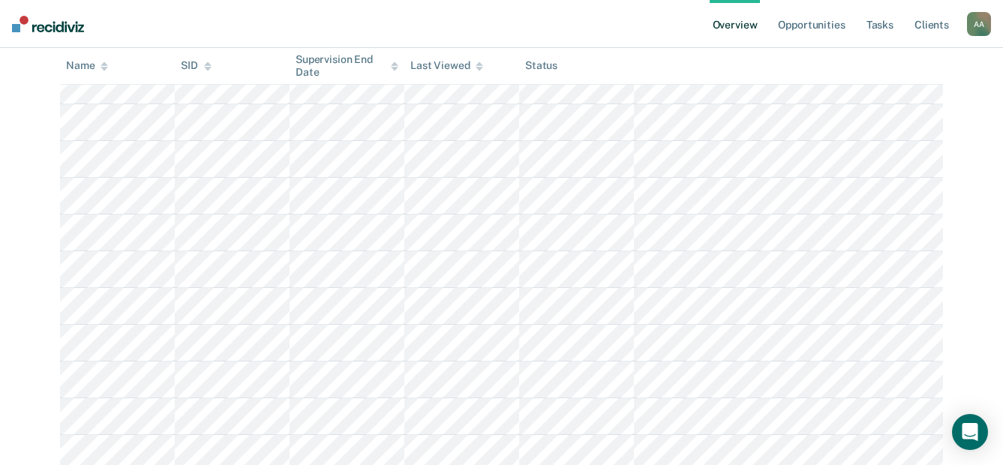
scroll to position [991, 0]
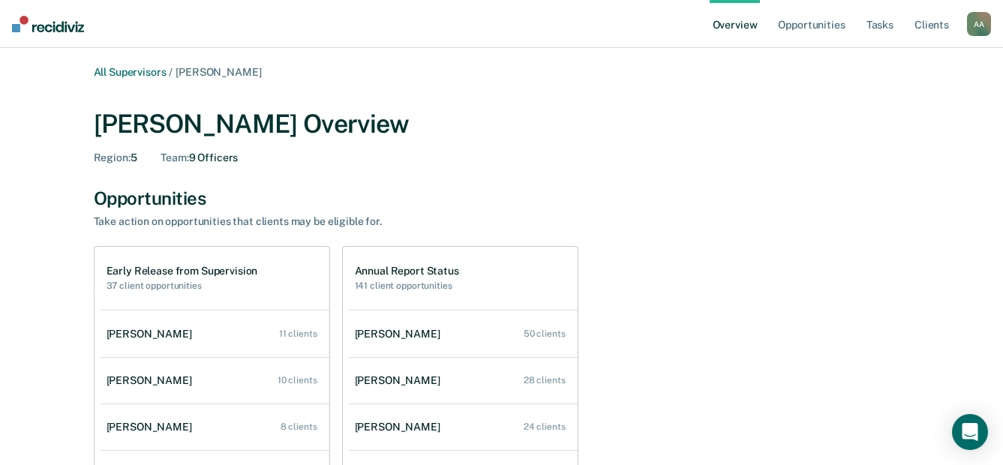
scroll to position [75, 0]
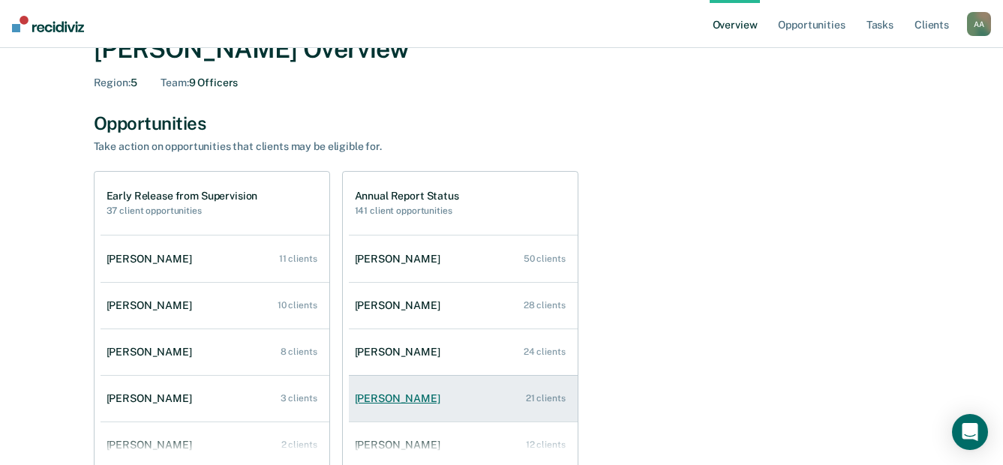
click at [393, 394] on div "[PERSON_NAME]" at bounding box center [401, 399] width 92 height 13
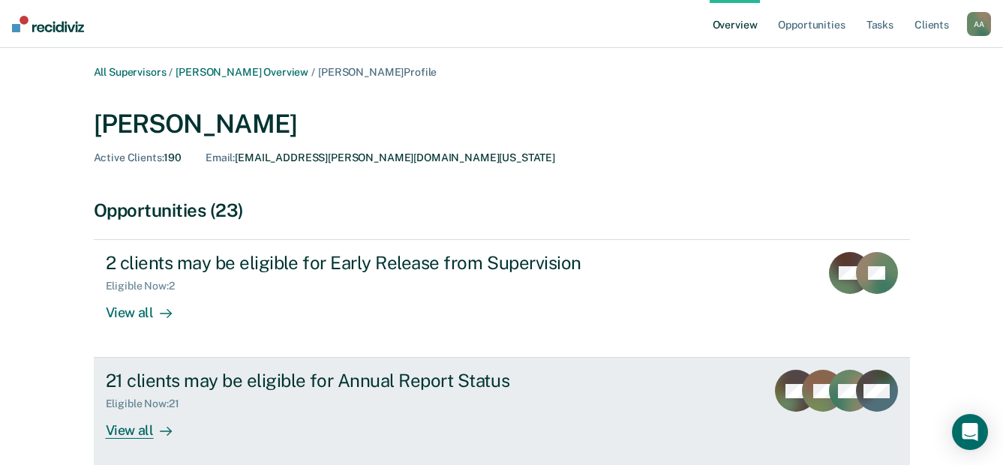
click at [122, 427] on div "View all" at bounding box center [148, 425] width 84 height 29
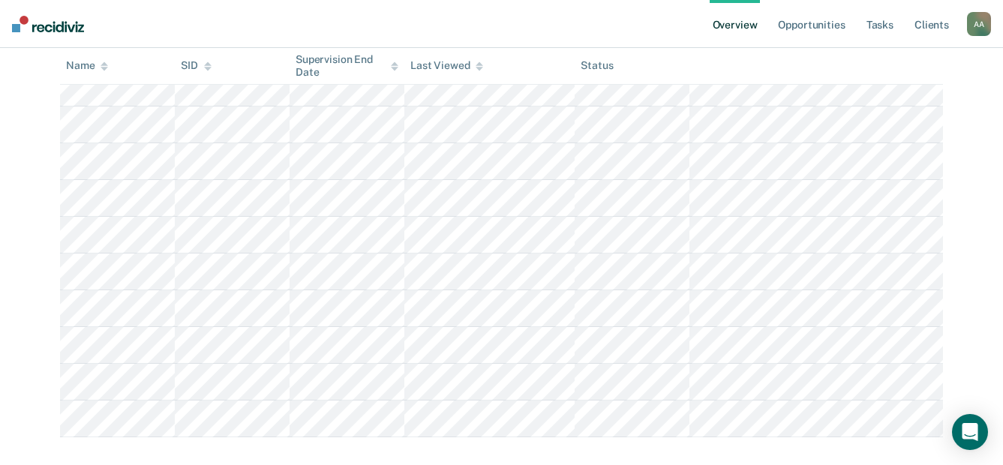
scroll to position [733, 0]
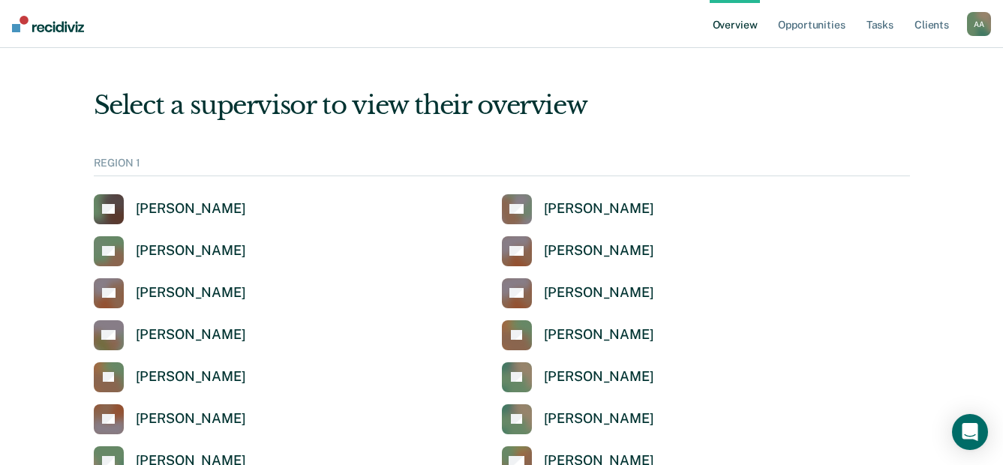
scroll to position [5253, 0]
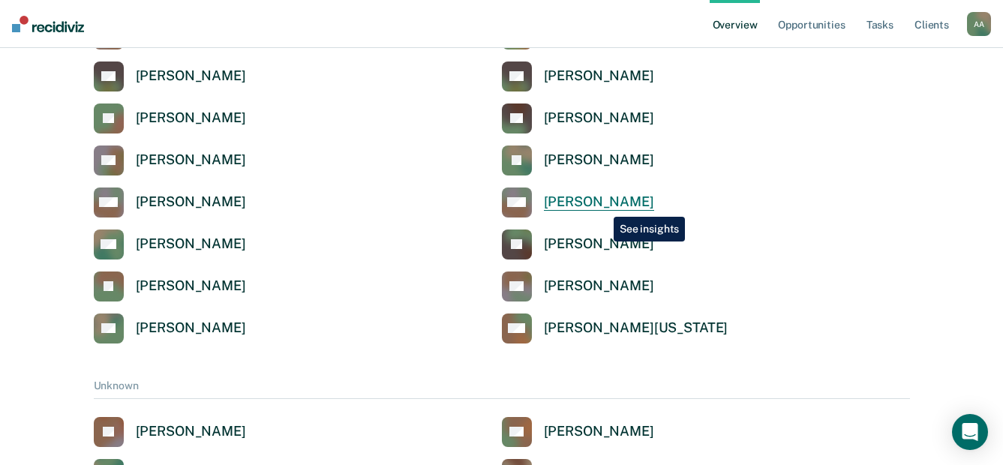
click at [603, 206] on div "[PERSON_NAME]" at bounding box center [599, 202] width 110 height 17
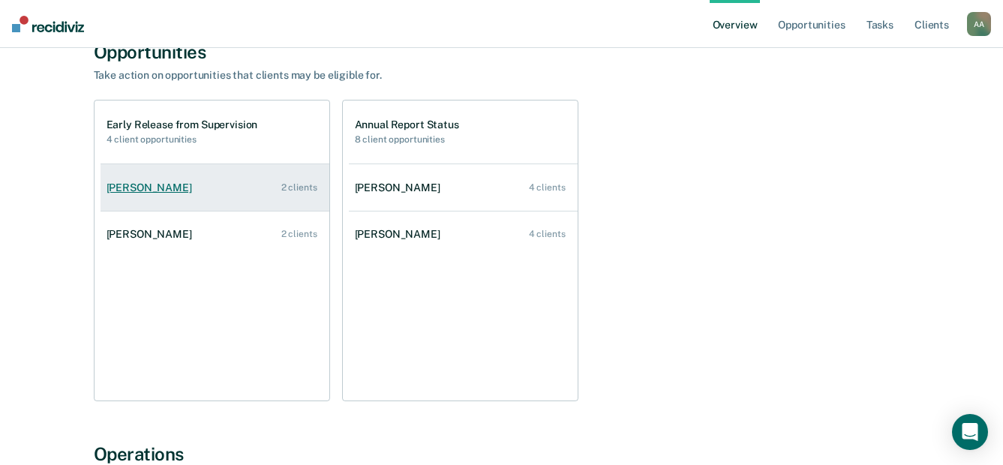
scroll to position [150, 0]
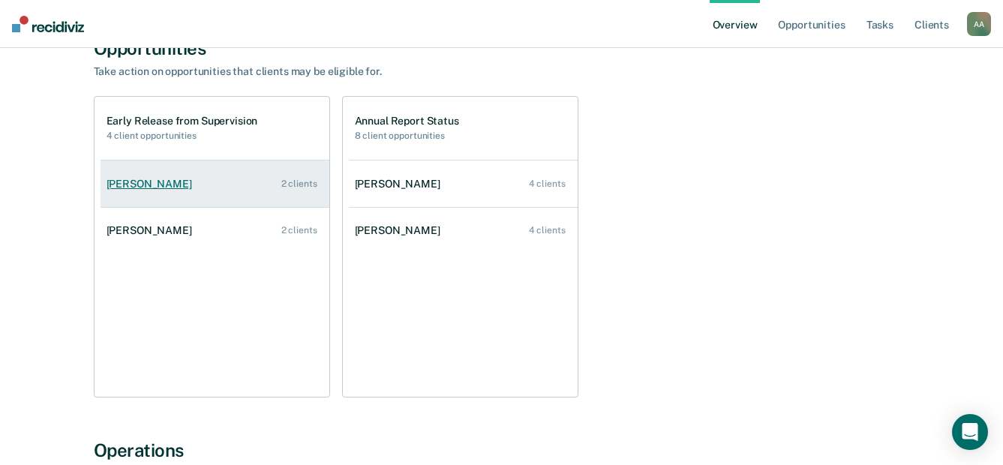
click at [160, 184] on div "[PERSON_NAME]" at bounding box center [153, 184] width 92 height 13
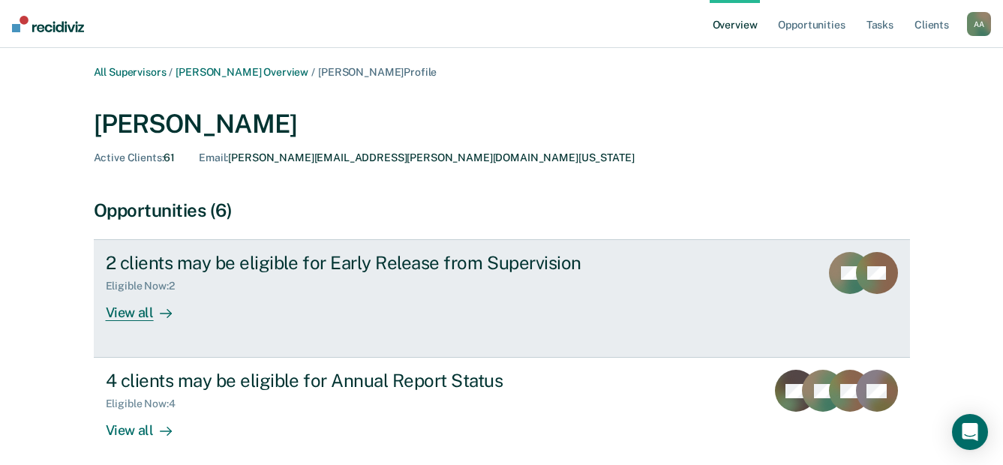
click at [143, 317] on div "View all" at bounding box center [148, 307] width 84 height 29
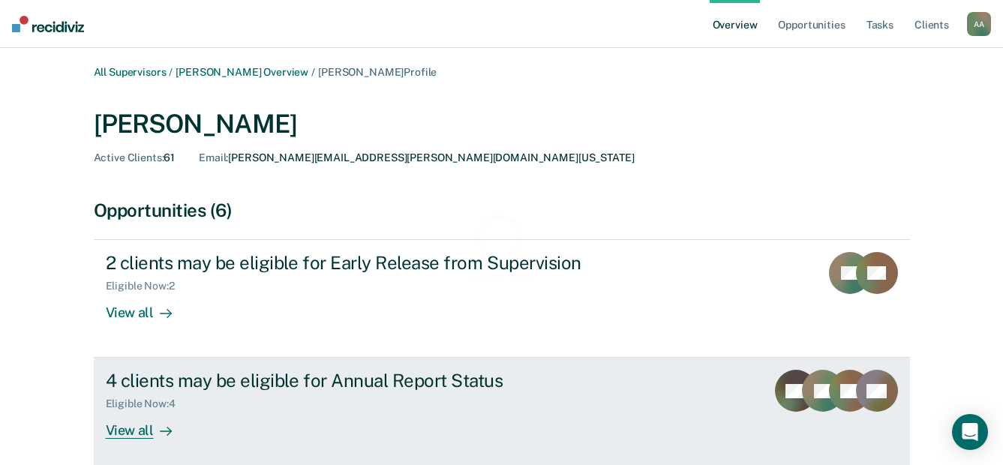
click at [140, 429] on div "View all" at bounding box center [148, 425] width 84 height 29
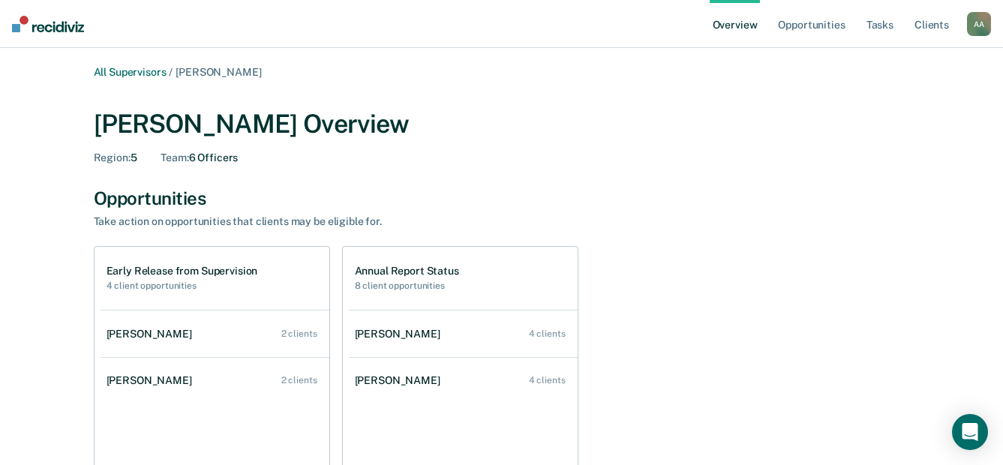
scroll to position [150, 0]
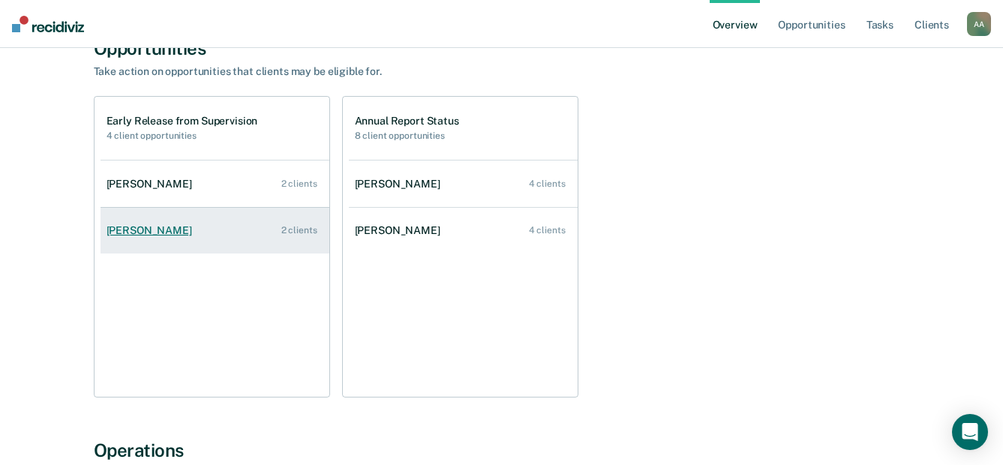
click at [149, 230] on div "[PERSON_NAME]" at bounding box center [153, 230] width 92 height 13
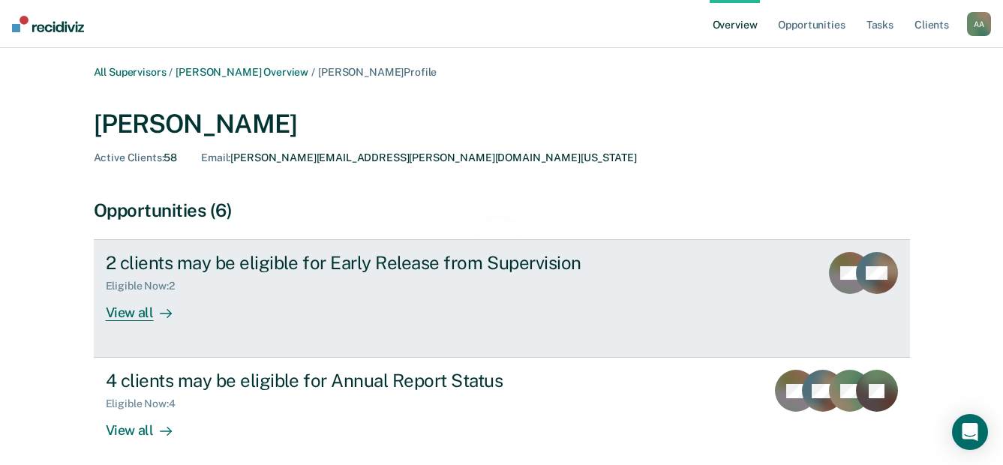
click at [146, 318] on div "View all" at bounding box center [148, 307] width 84 height 29
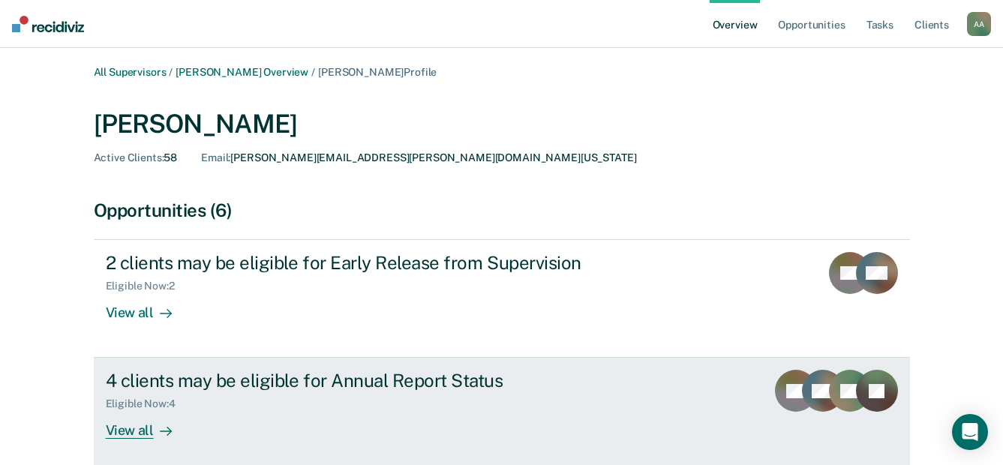
click at [143, 426] on div "View all" at bounding box center [148, 425] width 84 height 29
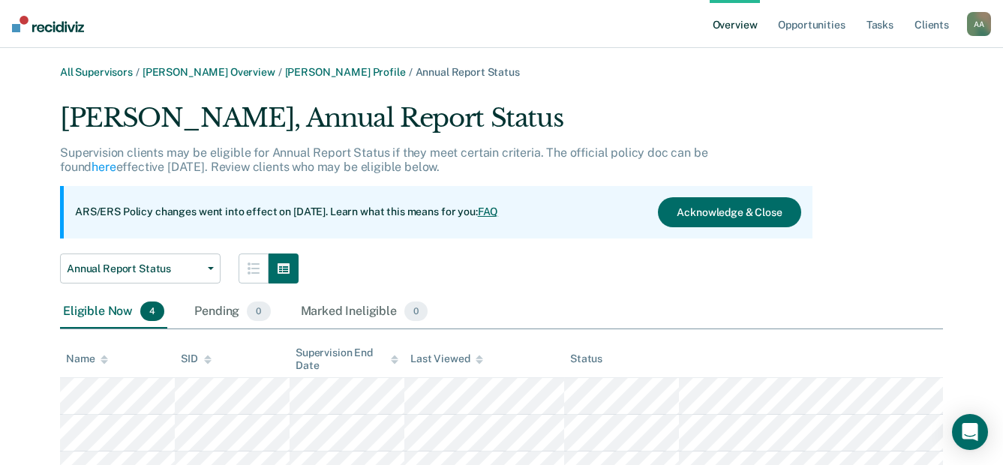
click at [453, 272] on div "Annual Report Status Annual Report Status Early Release from Supervision" at bounding box center [436, 269] width 753 height 30
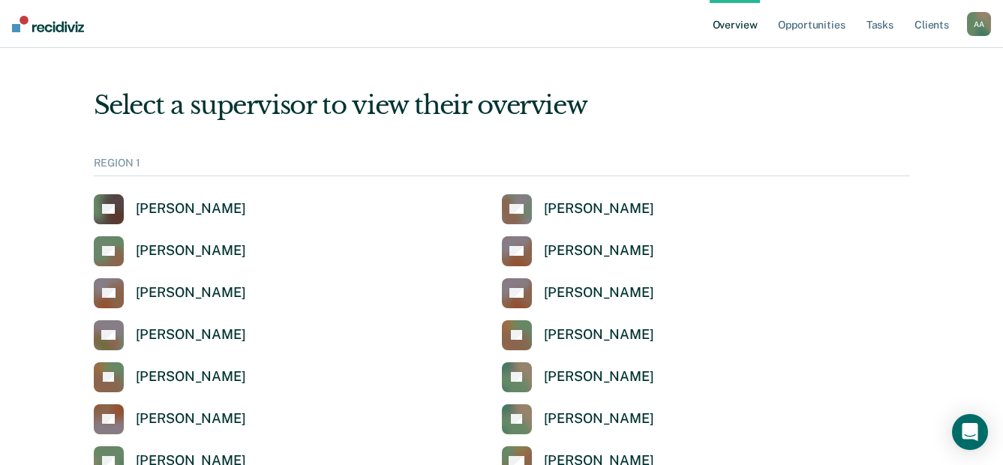
scroll to position [5253, 0]
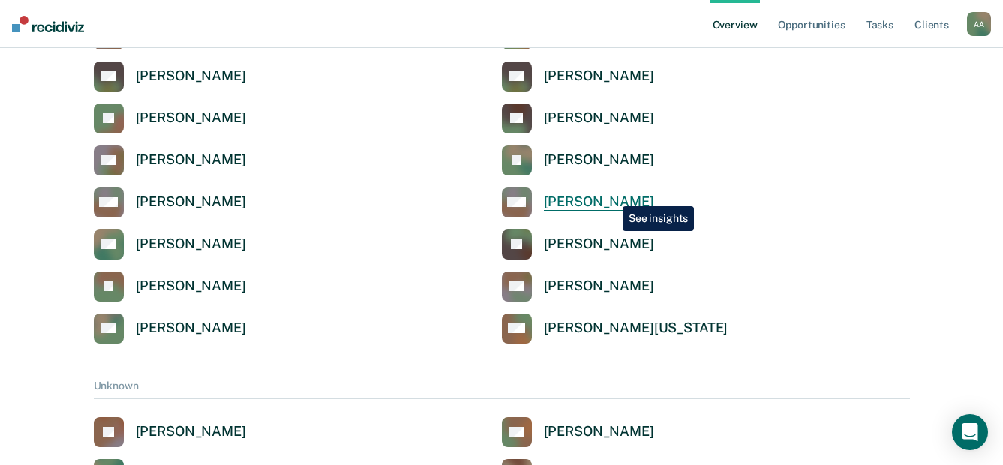
click at [612, 195] on div "[PERSON_NAME]" at bounding box center [599, 202] width 110 height 17
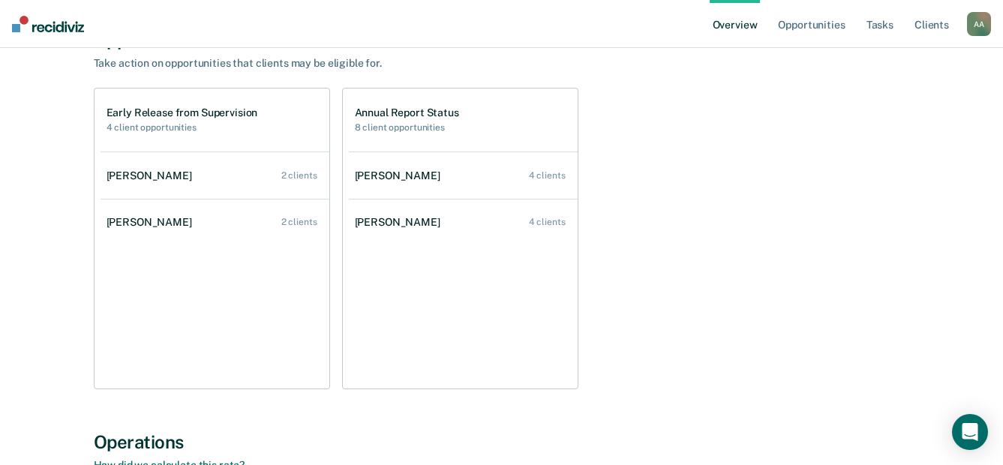
scroll to position [75, 0]
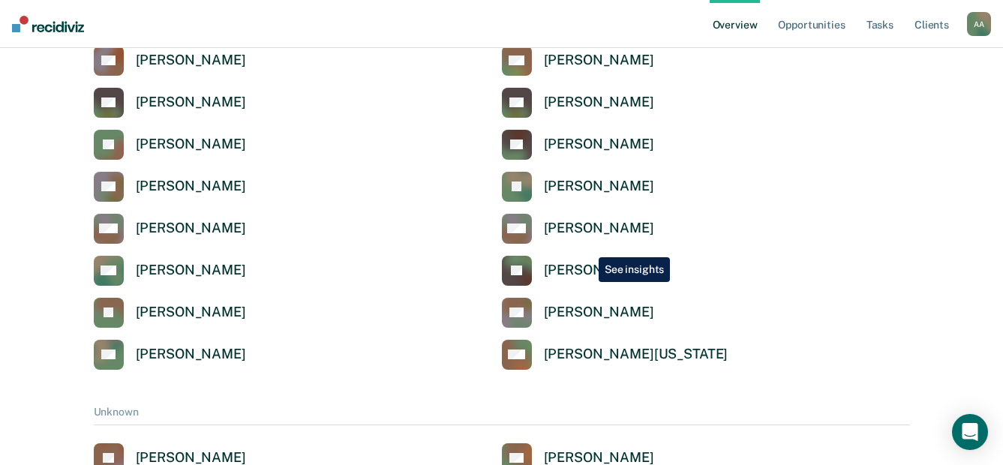
scroll to position [5253, 0]
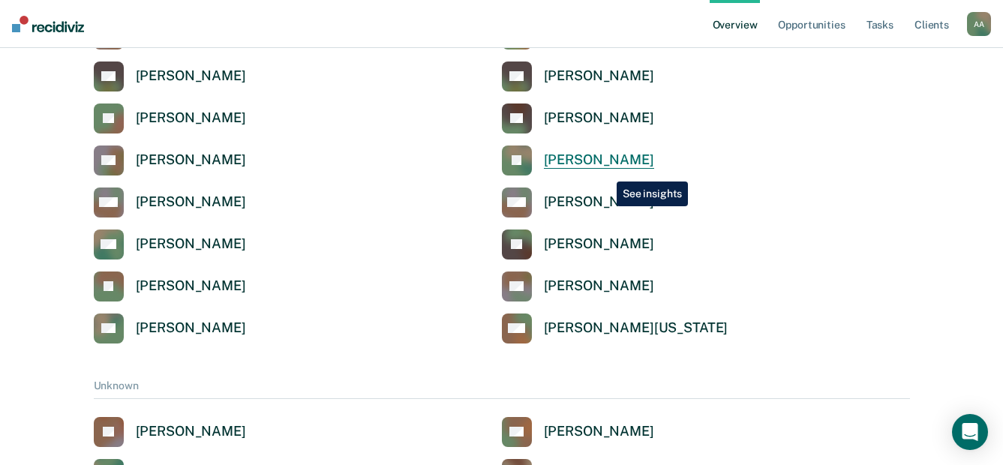
click at [606, 170] on link "[PERSON_NAME]" at bounding box center [578, 161] width 152 height 30
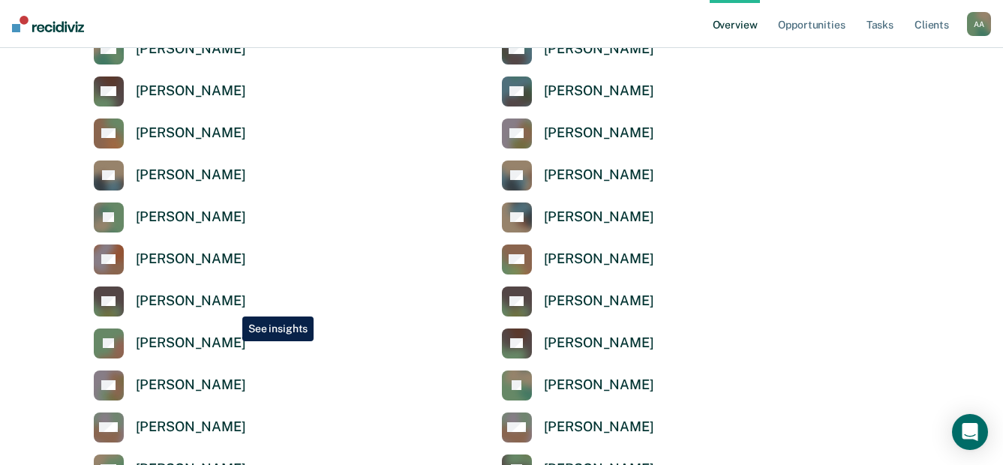
scroll to position [4953, 0]
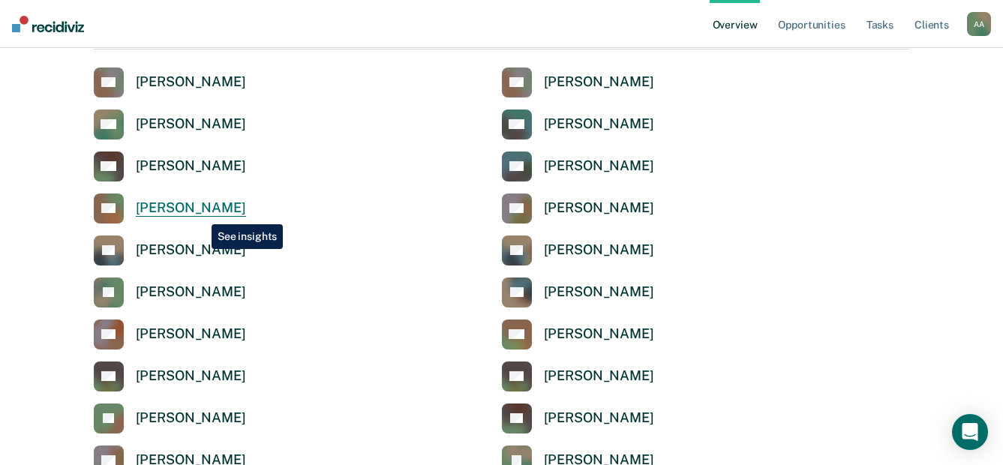
click at [200, 213] on div "[PERSON_NAME]" at bounding box center [191, 208] width 110 height 17
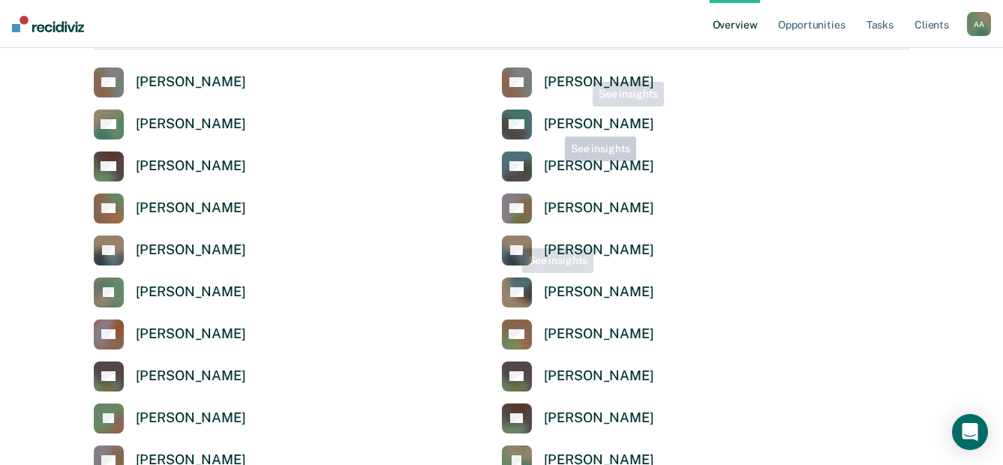
scroll to position [4878, 0]
